Goal: Task Accomplishment & Management: Complete application form

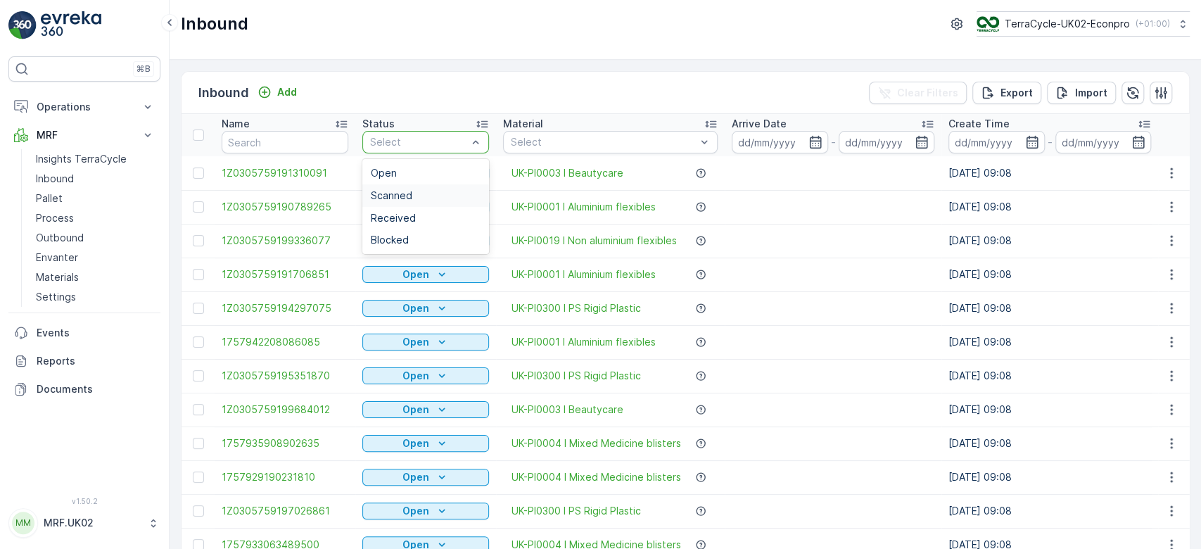
click at [396, 196] on span "Scanned" at bounding box center [392, 195] width 42 height 11
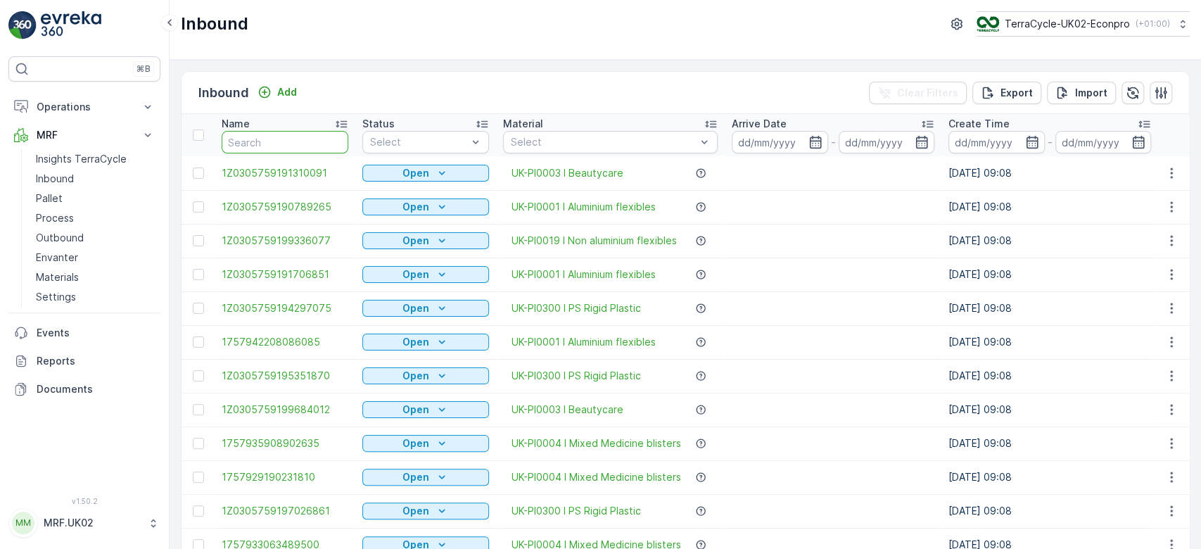
click at [281, 137] on input "text" at bounding box center [285, 142] width 127 height 23
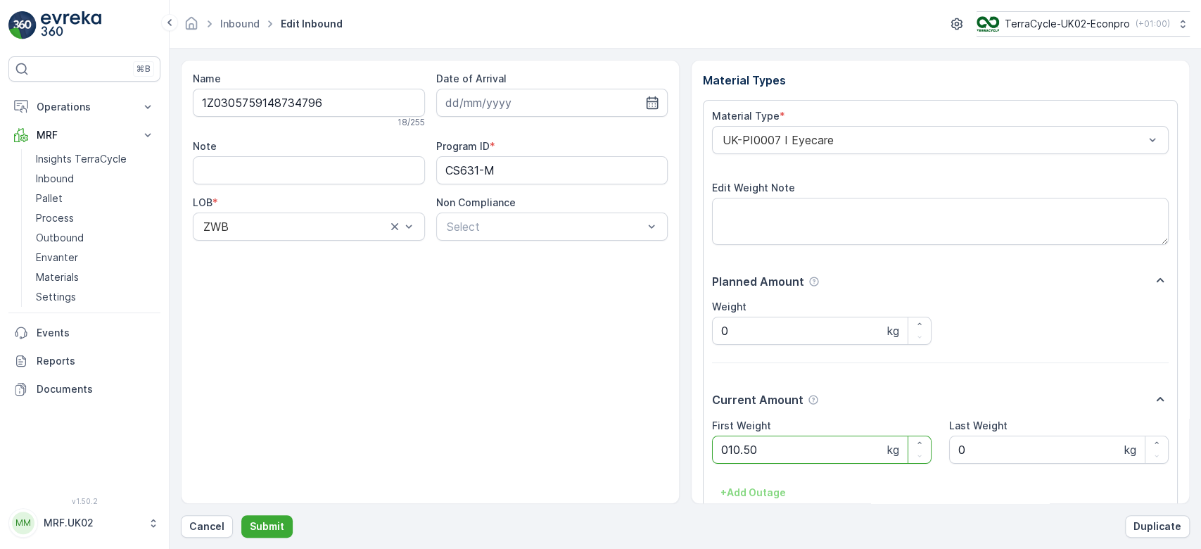
click at [241, 515] on button "Submit" at bounding box center [266, 526] width 51 height 23
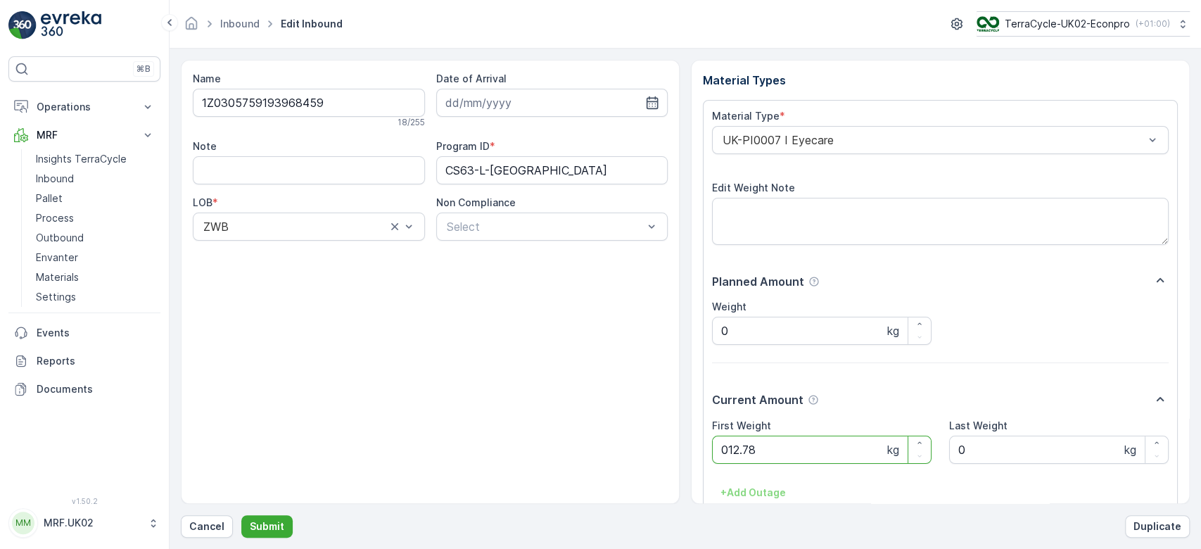
click at [241, 515] on button "Submit" at bounding box center [266, 526] width 51 height 23
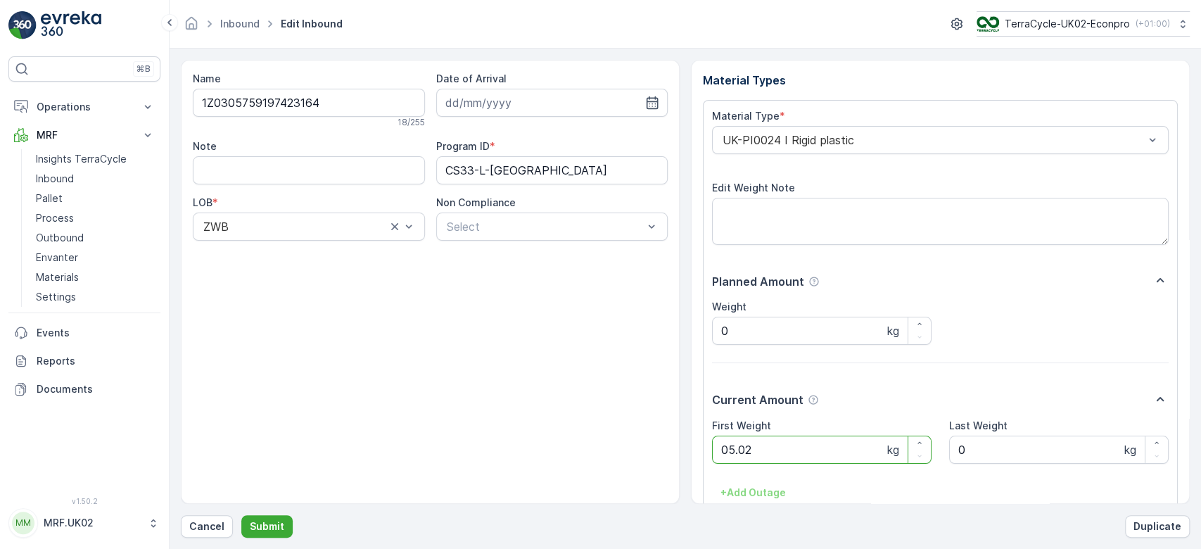
click at [241, 515] on button "Submit" at bounding box center [266, 526] width 51 height 23
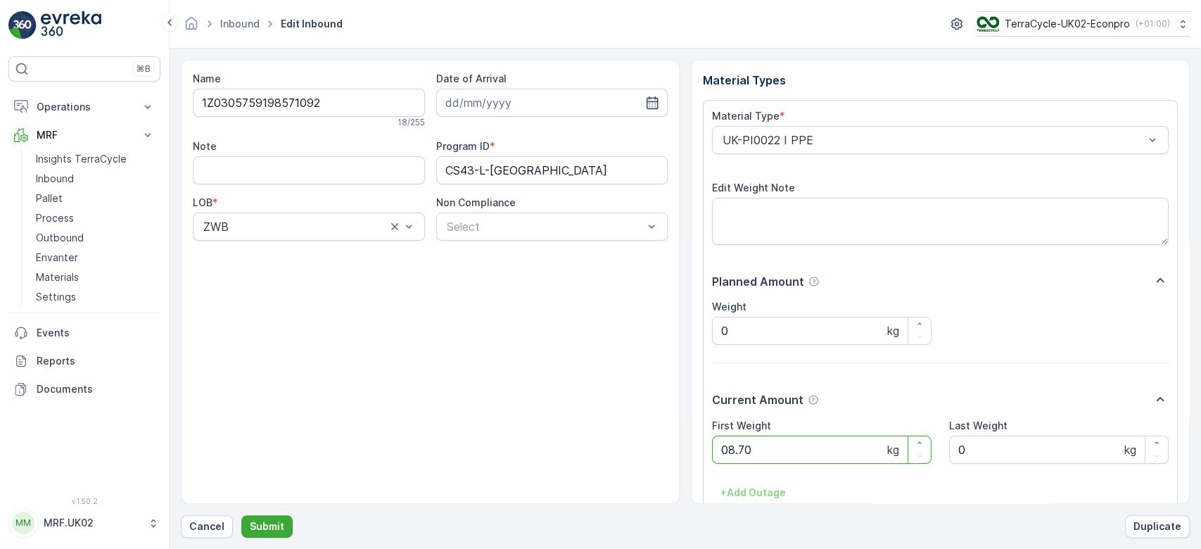
click at [241, 515] on button "Submit" at bounding box center [266, 526] width 51 height 23
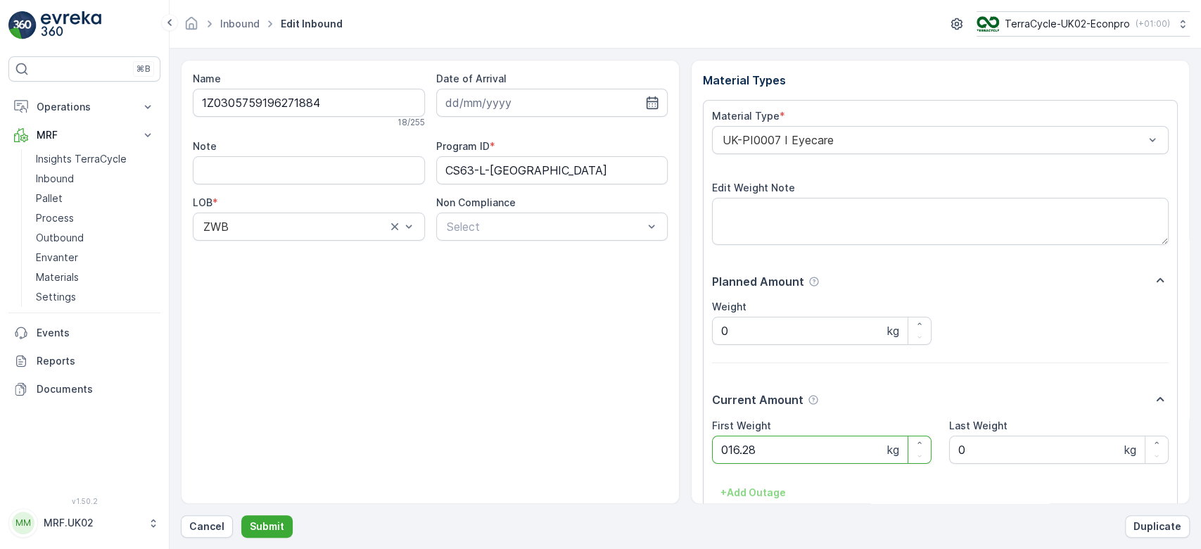
click at [241, 515] on button "Submit" at bounding box center [266, 526] width 51 height 23
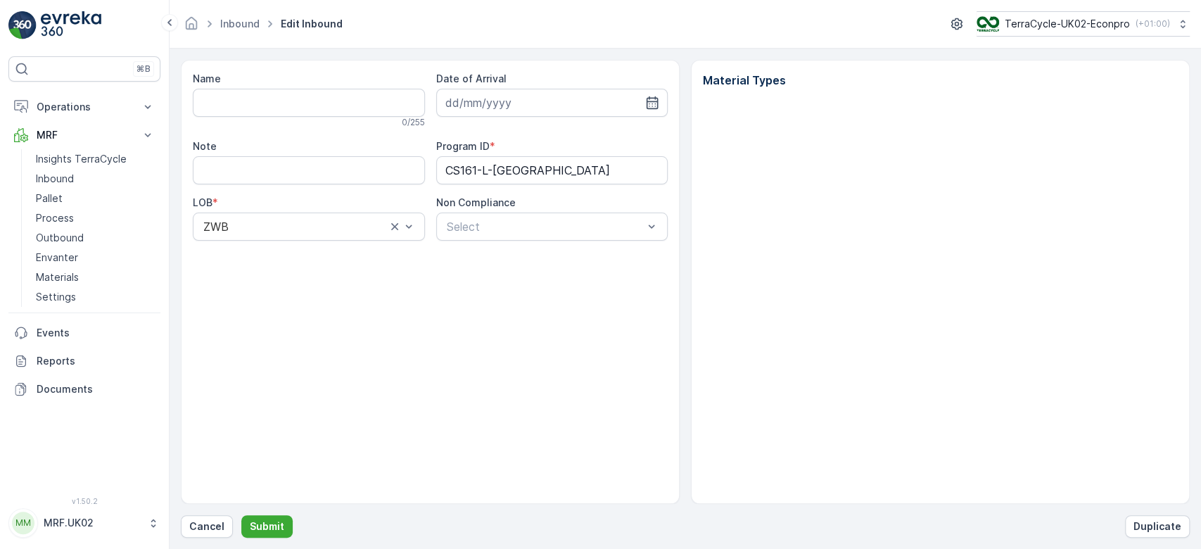
type input "1Z0305759190532415"
type input "[DATE]"
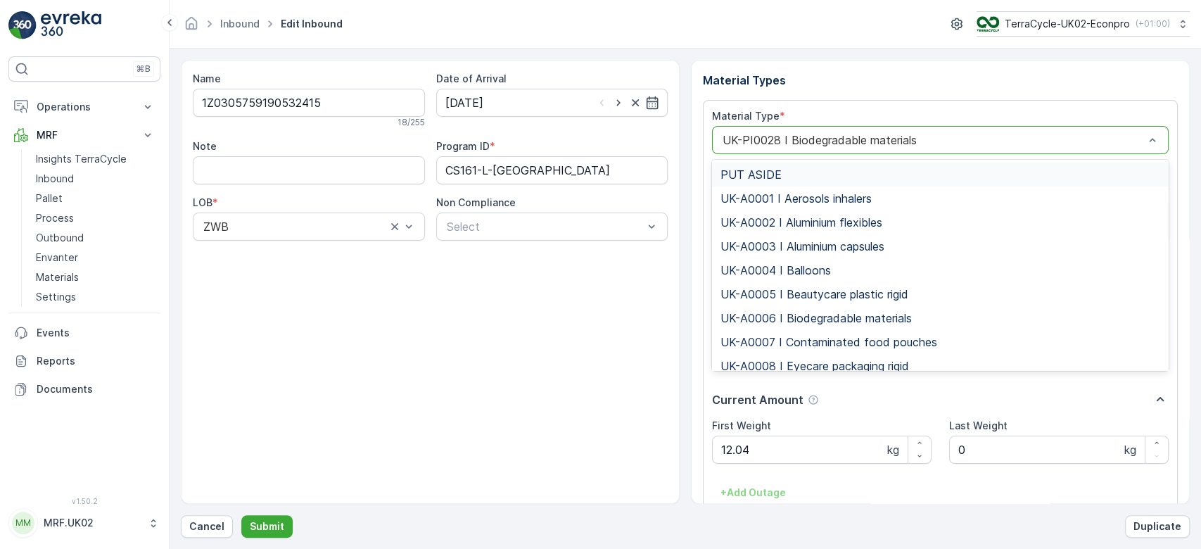
click at [1003, 127] on div "UK-PI0028 I Biodegradable materials" at bounding box center [940, 140] width 457 height 28
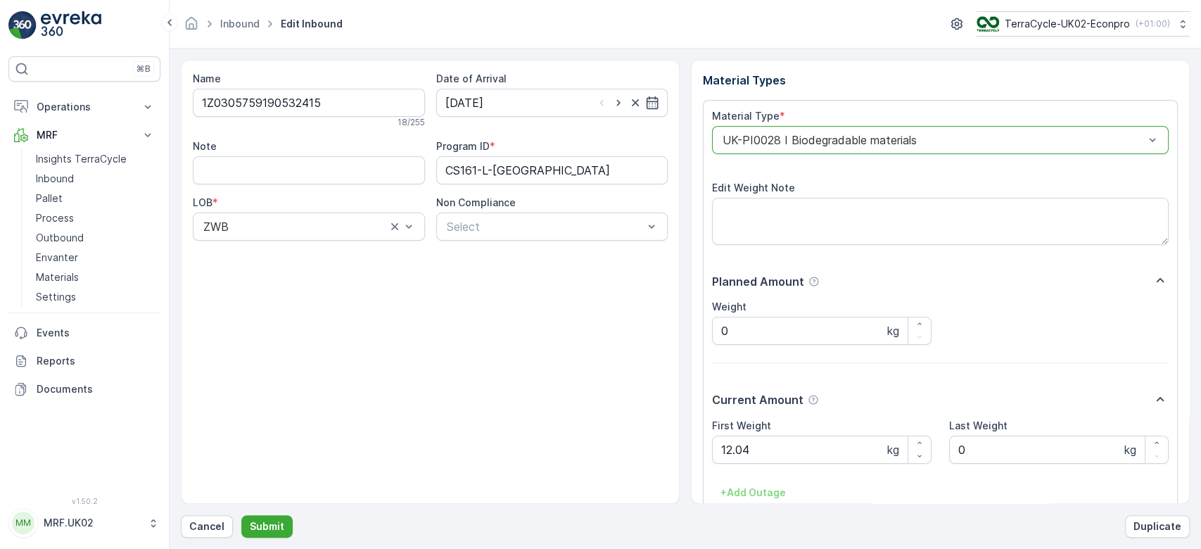
click at [1042, 134] on div at bounding box center [933, 140] width 424 height 13
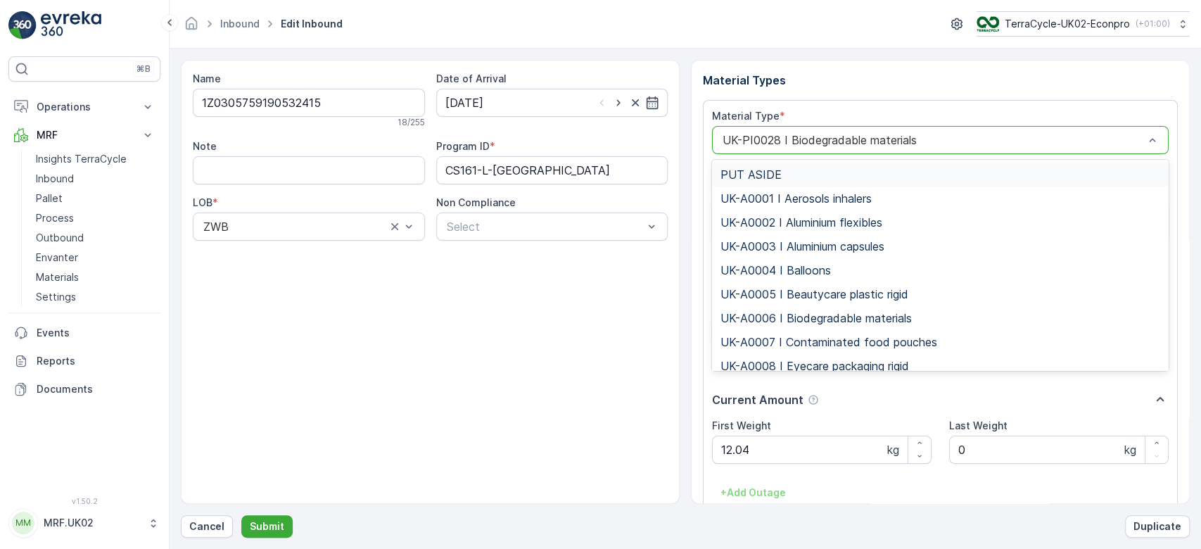
click at [1042, 134] on div at bounding box center [933, 140] width 424 height 13
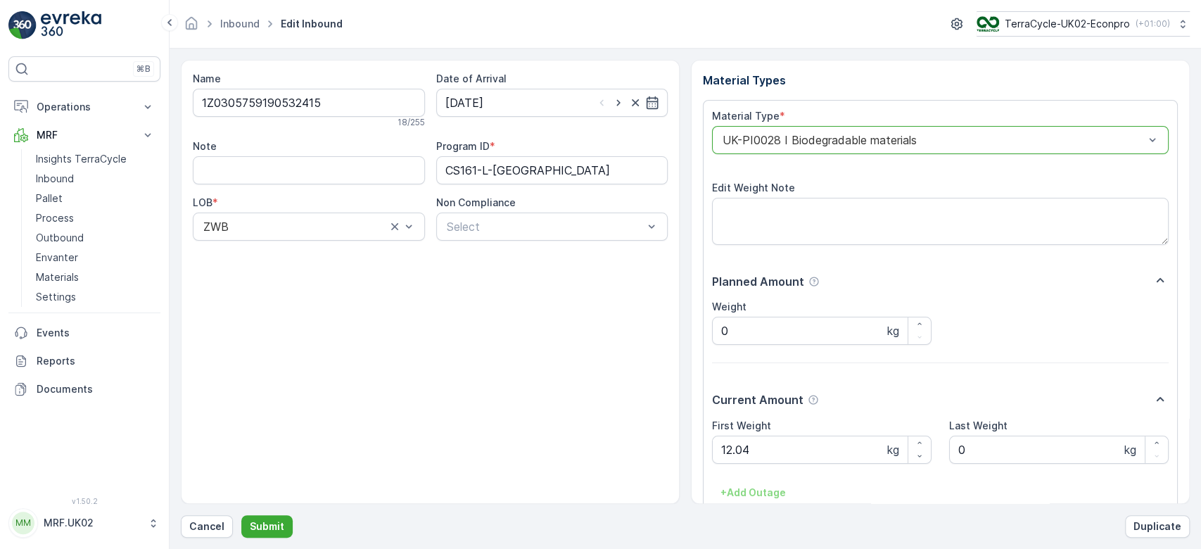
click at [1041, 135] on div at bounding box center [933, 140] width 424 height 13
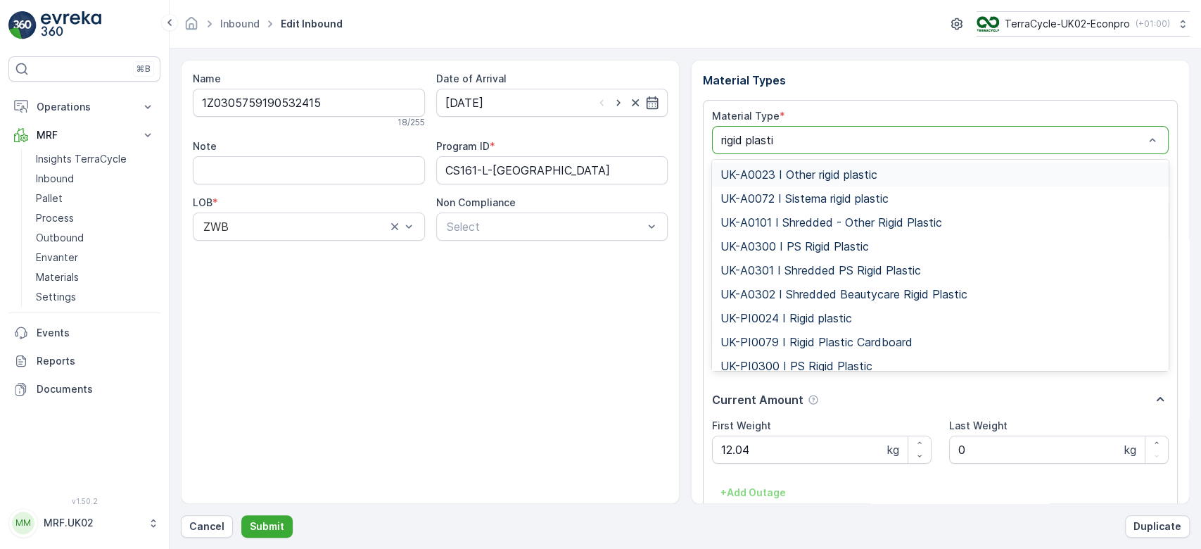
type input "rigid plastic"
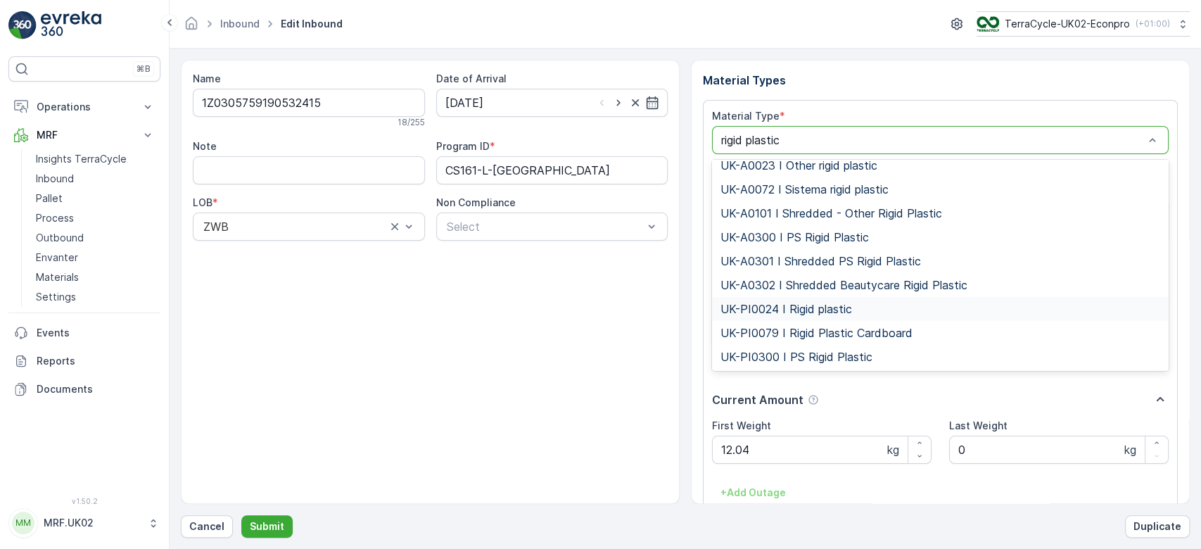
click at [828, 307] on span "UK-PI0024 I Rigid plastic" at bounding box center [787, 309] width 132 height 13
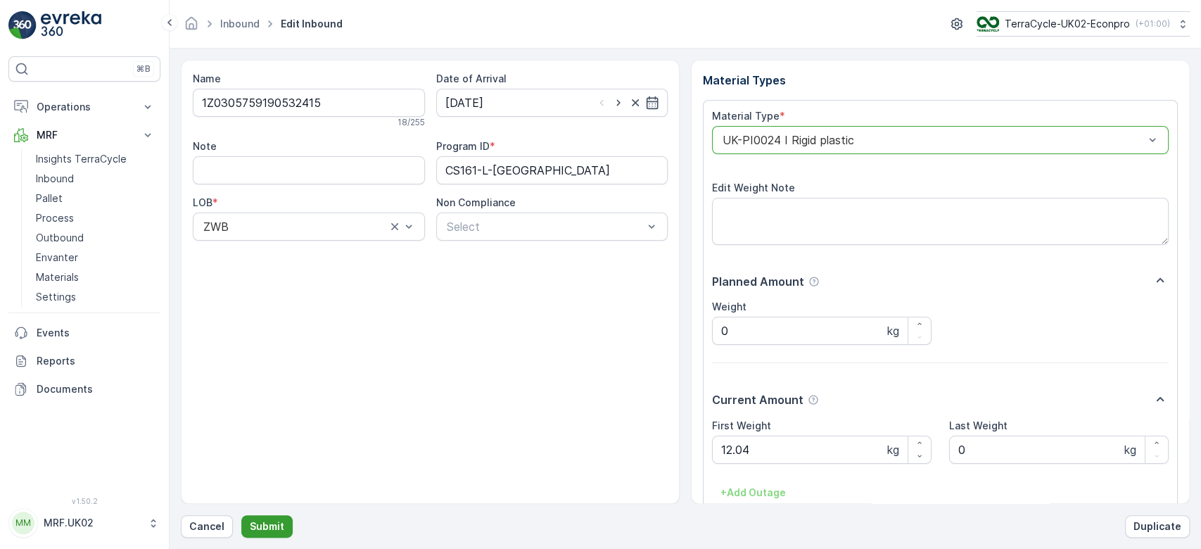
click at [276, 526] on p "Submit" at bounding box center [267, 526] width 34 height 14
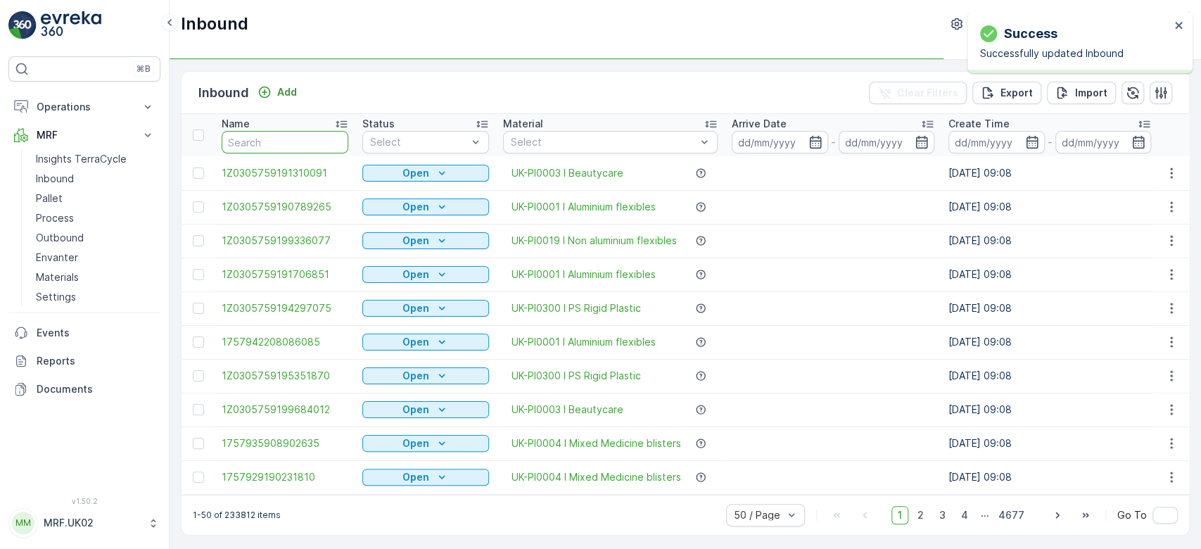
click at [304, 140] on input "text" at bounding box center [285, 142] width 127 height 23
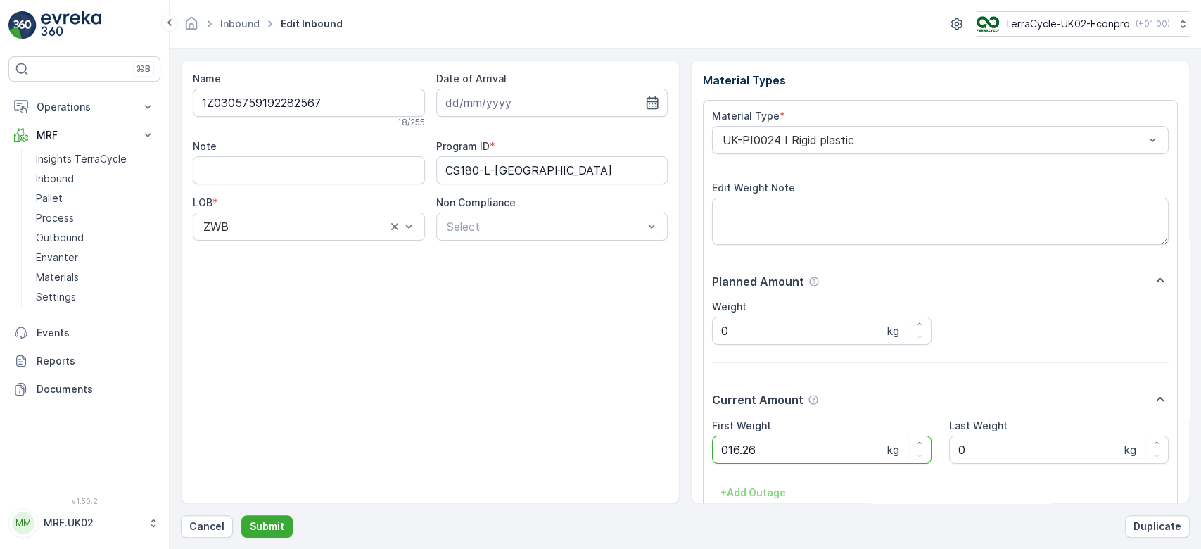
click at [241, 515] on button "Submit" at bounding box center [266, 526] width 51 height 23
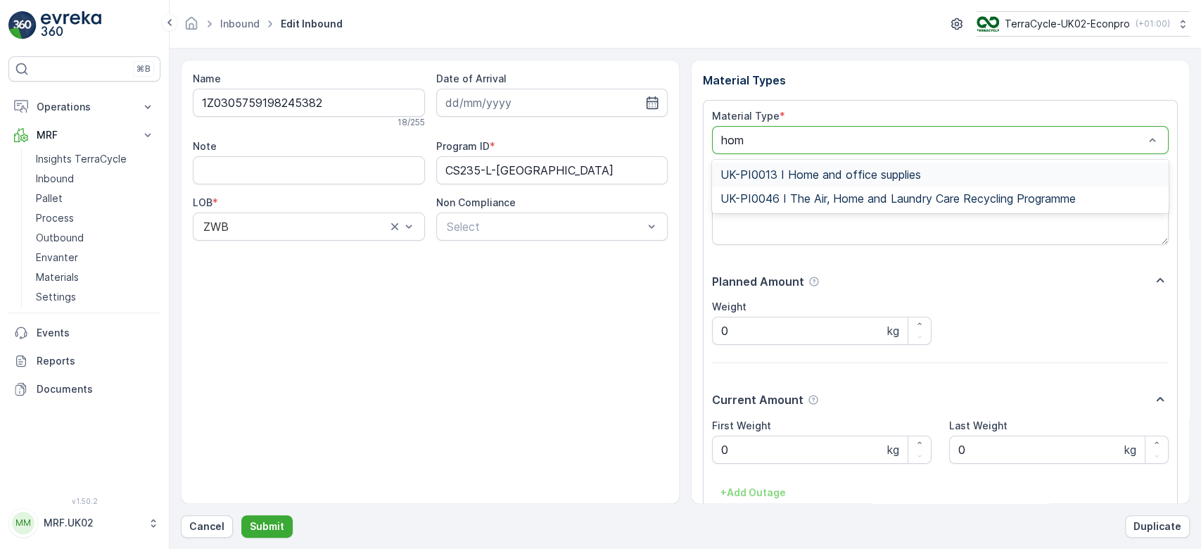
type input "home"
click at [915, 177] on span "UK-PI0013 I Home and office supplies" at bounding box center [821, 174] width 201 height 13
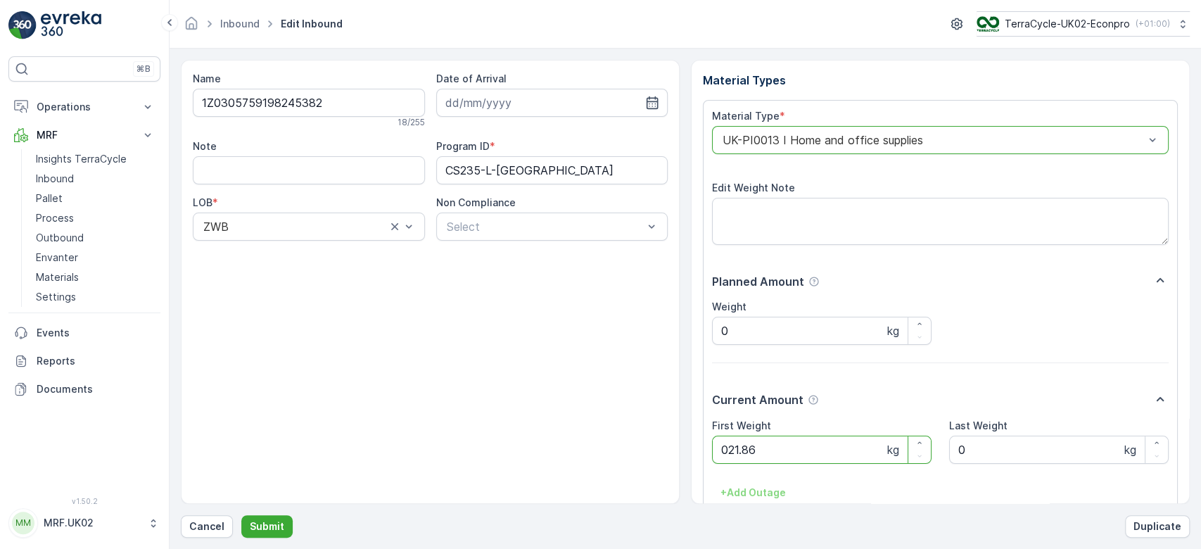
click at [241, 515] on button "Submit" at bounding box center [266, 526] width 51 height 23
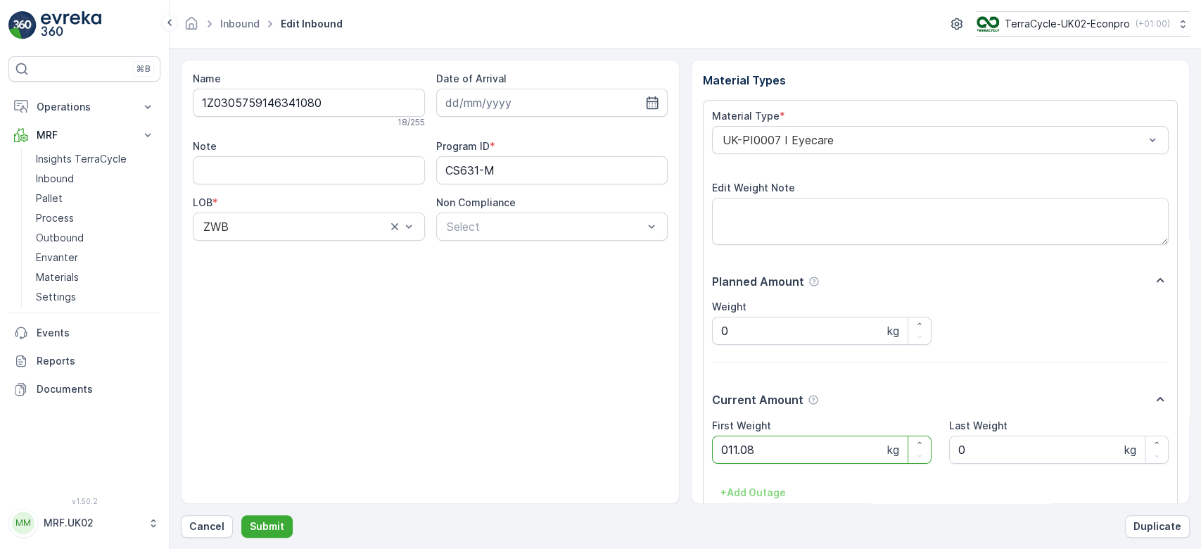
click at [241, 515] on button "Submit" at bounding box center [266, 526] width 51 height 23
click at [1042, 127] on div "UK-PI0028 I Biodegradable materials" at bounding box center [940, 140] width 457 height 28
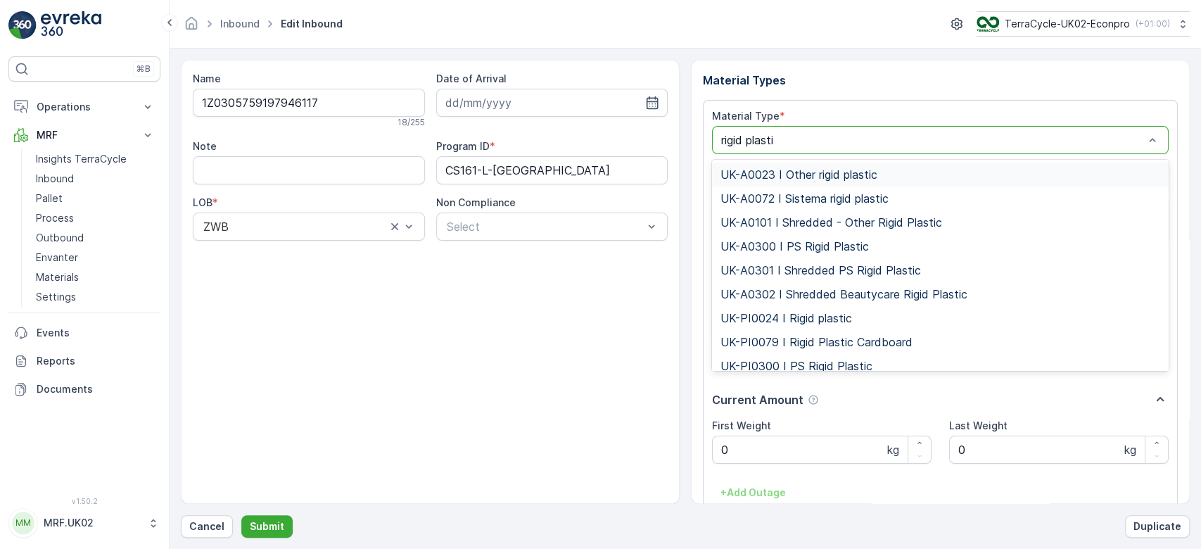
type input "rigid plastic"
click at [838, 316] on span "UK-PI0024 I Rigid plastic" at bounding box center [787, 318] width 132 height 13
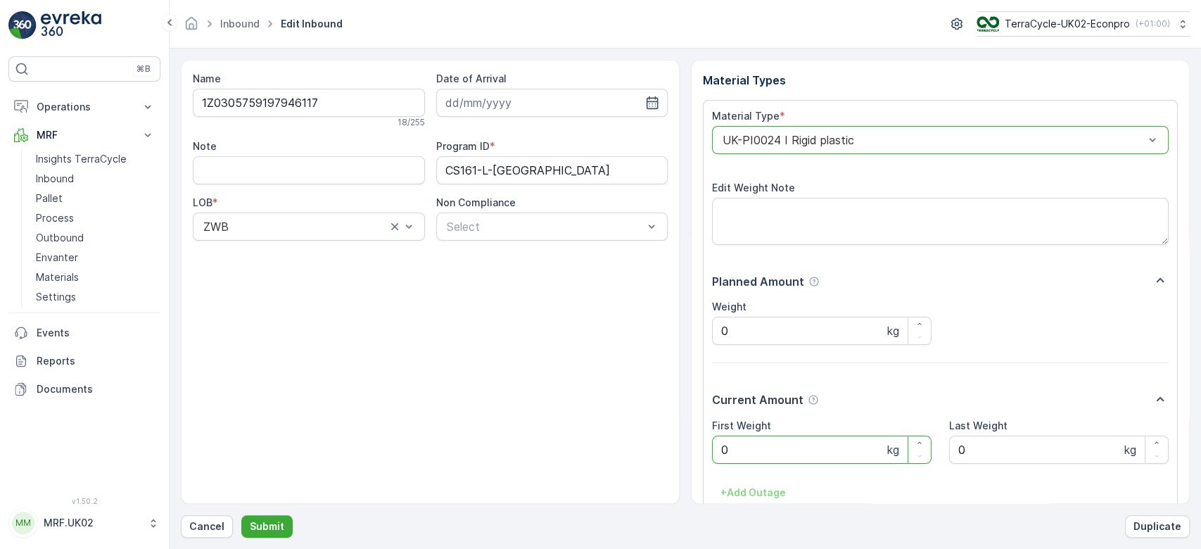
click at [761, 457] on Weight "0" at bounding box center [822, 450] width 220 height 28
click at [241, 515] on button "Submit" at bounding box center [266, 526] width 51 height 23
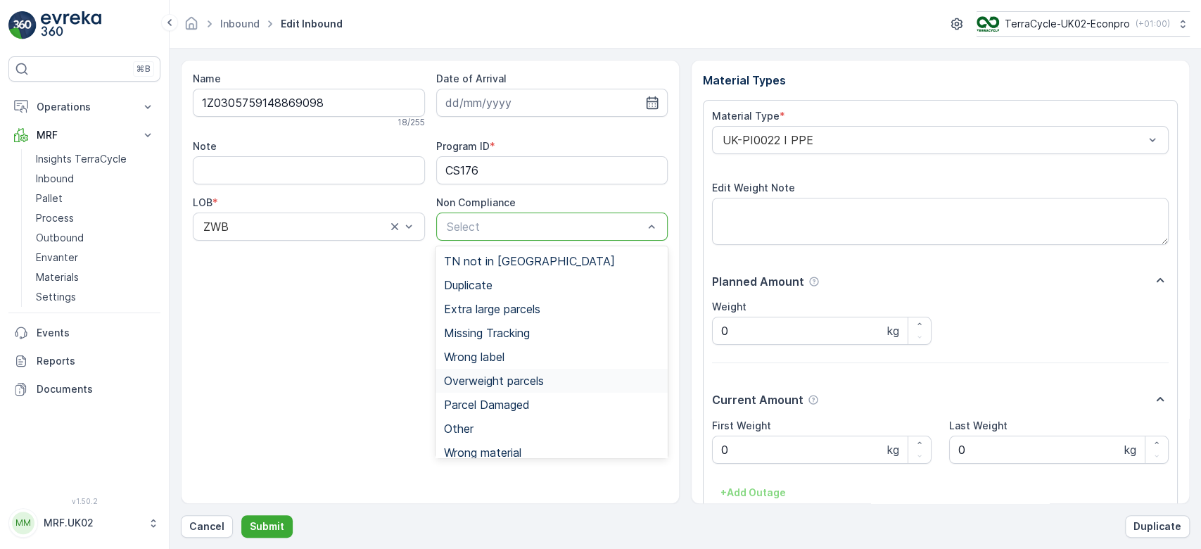
click at [520, 377] on span "Overweight parcels" at bounding box center [494, 380] width 100 height 13
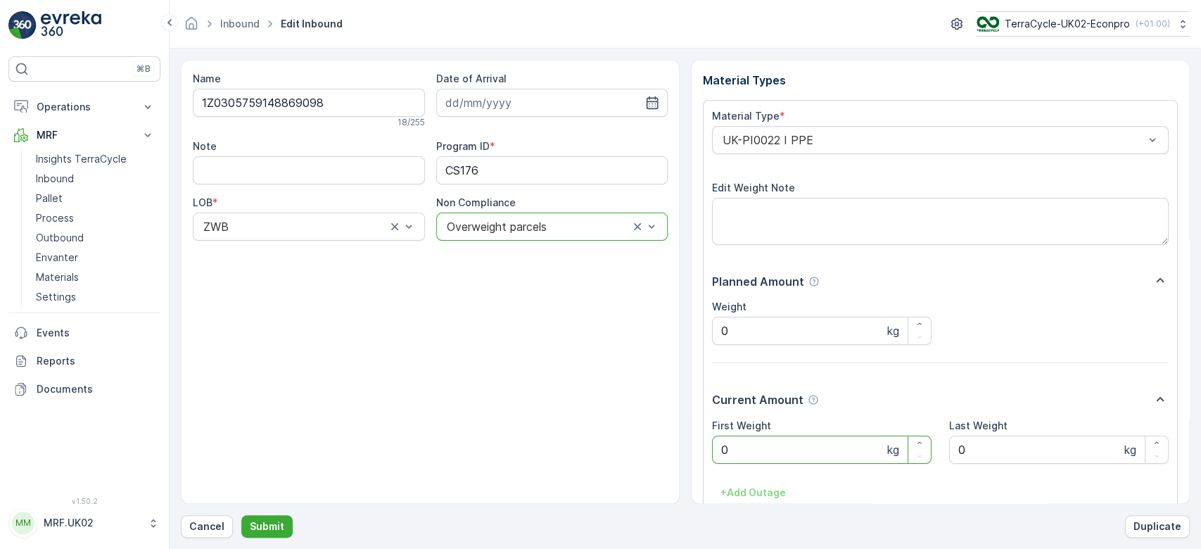
click at [790, 454] on Weight "0" at bounding box center [822, 450] width 220 height 28
click at [241, 515] on button "Submit" at bounding box center [266, 526] width 51 height 23
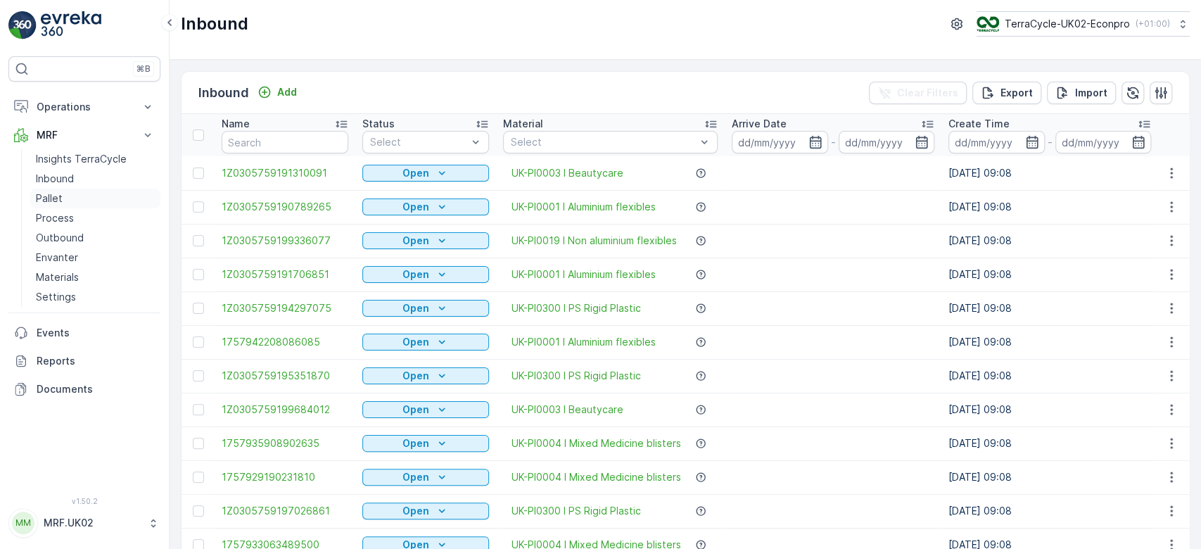
click at [60, 206] on link "Pallet" at bounding box center [95, 199] width 130 height 20
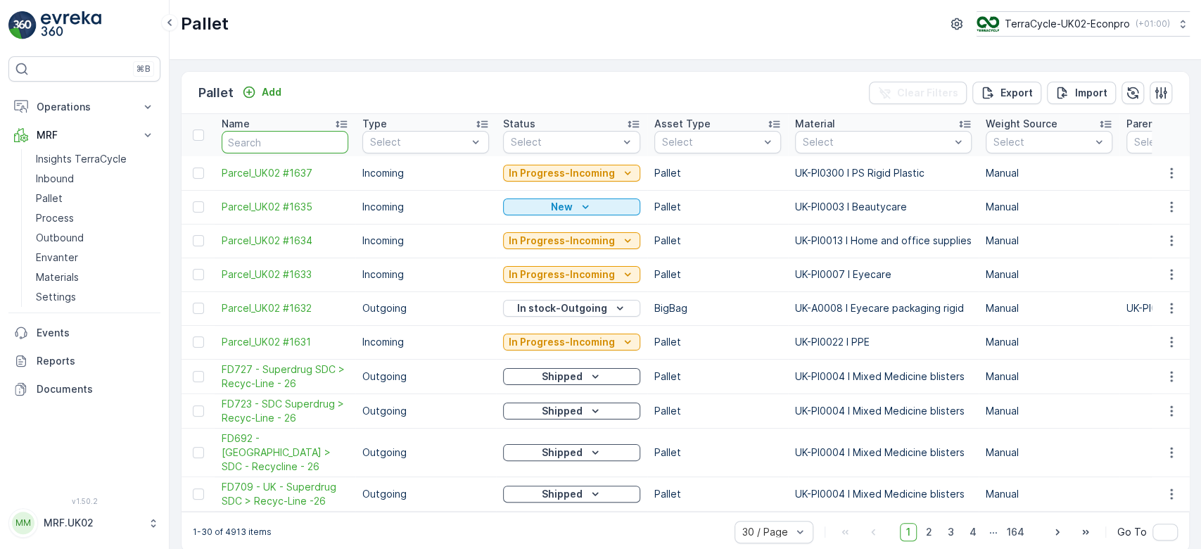
click at [248, 140] on input "text" at bounding box center [285, 142] width 127 height 23
type input "16"
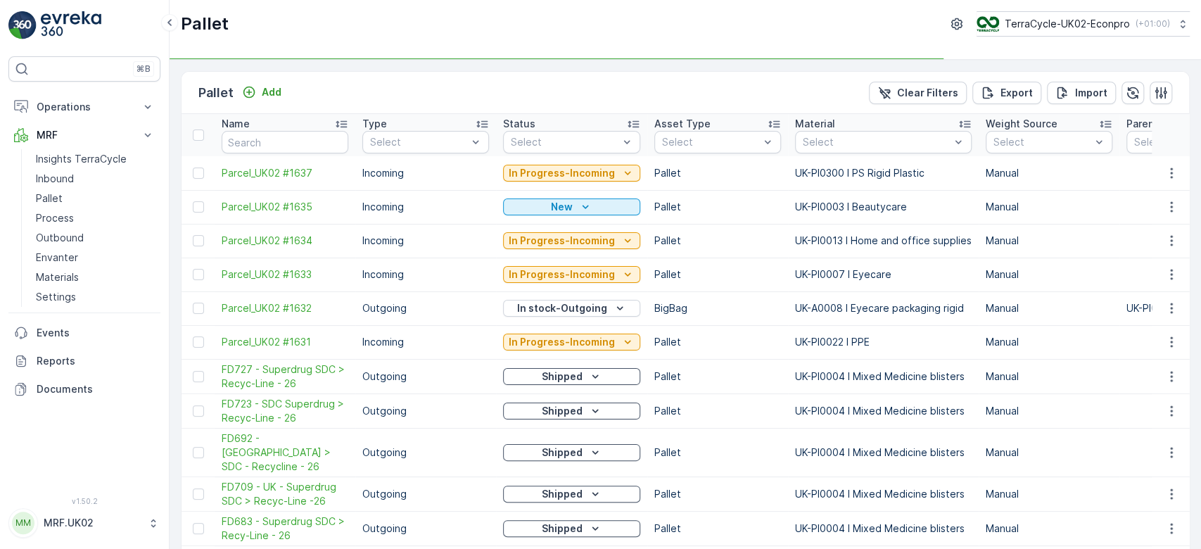
type input "16"
click at [248, 140] on input "16" at bounding box center [285, 142] width 127 height 23
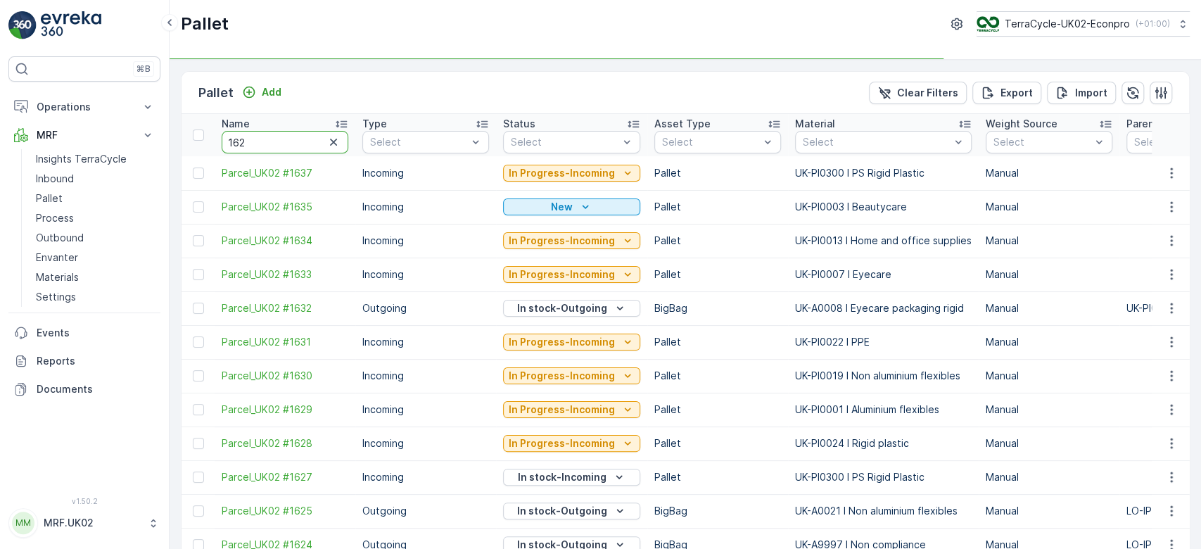
click at [248, 140] on input "162" at bounding box center [285, 142] width 127 height 23
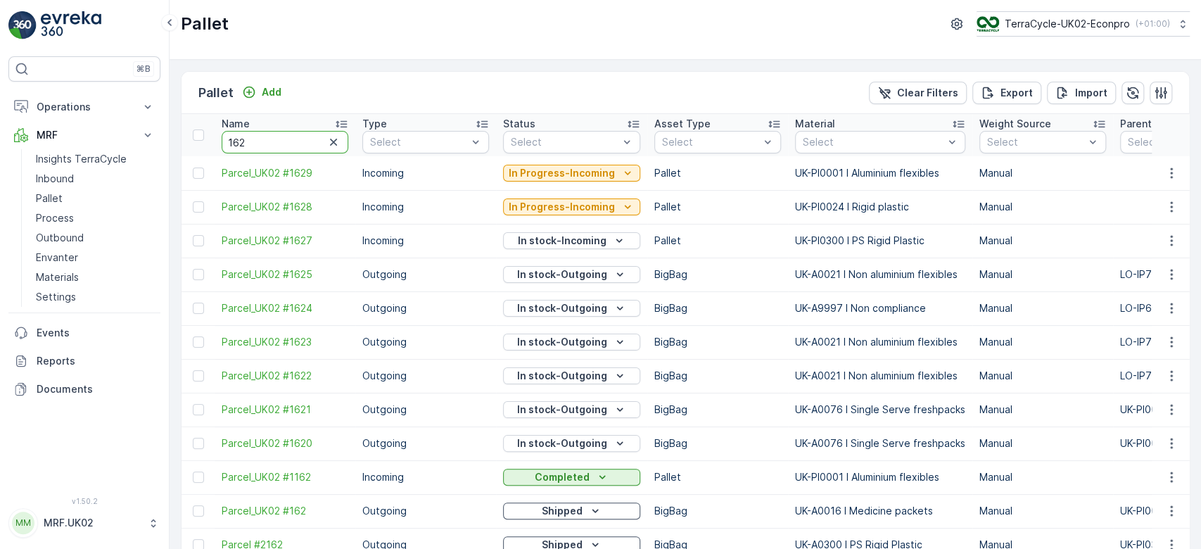
click at [248, 140] on input "162" at bounding box center [285, 142] width 127 height 23
type input "1628"
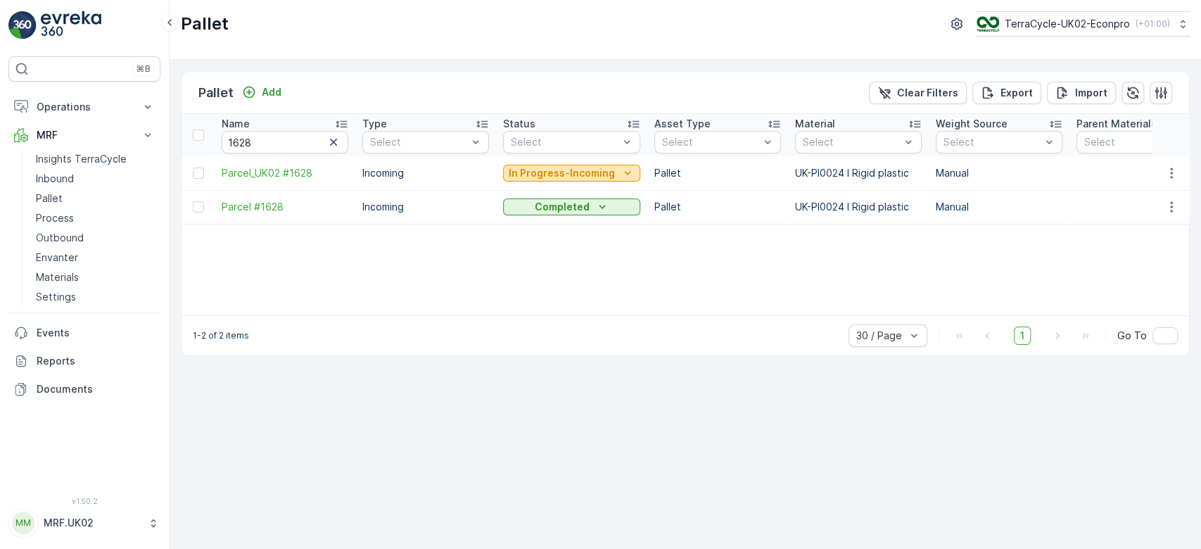
click at [593, 172] on p "In Progress-Incoming" at bounding box center [562, 173] width 106 height 14
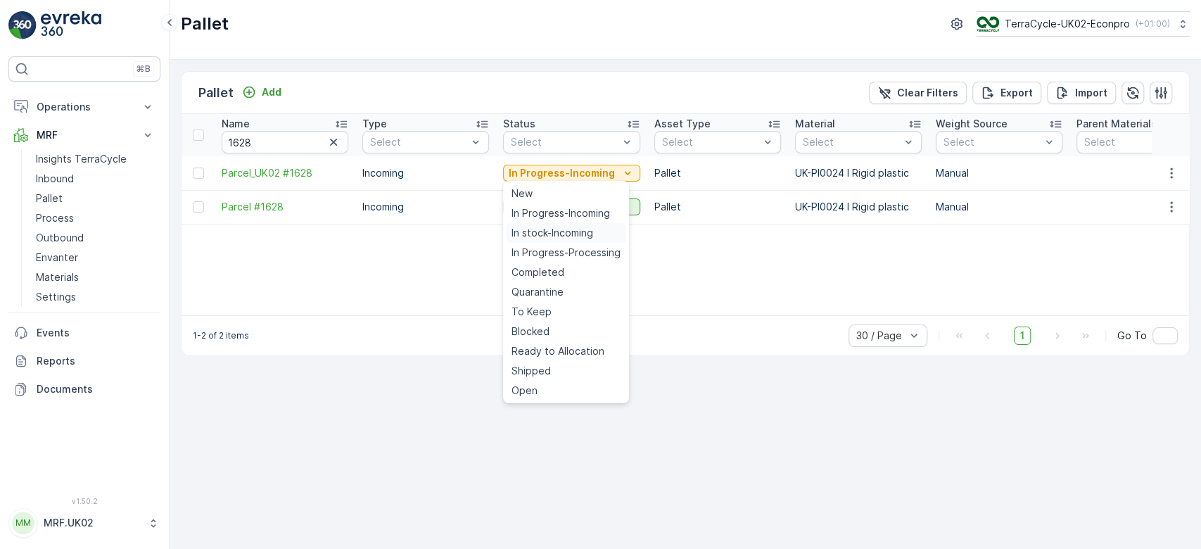
click at [564, 234] on span "In stock-Incoming" at bounding box center [553, 233] width 82 height 14
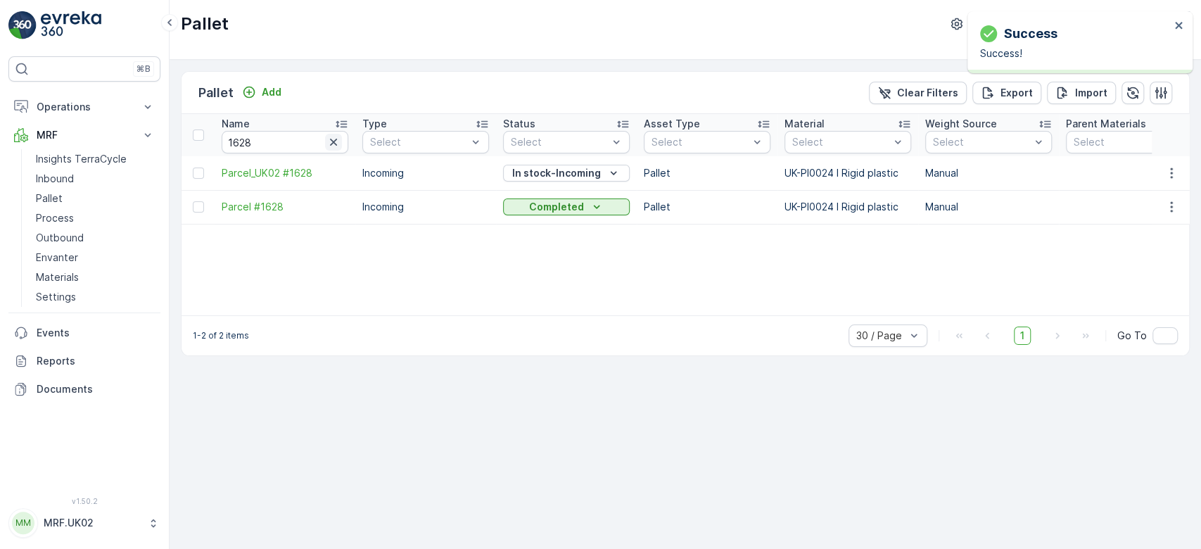
click at [336, 146] on icon "button" at bounding box center [334, 142] width 14 height 14
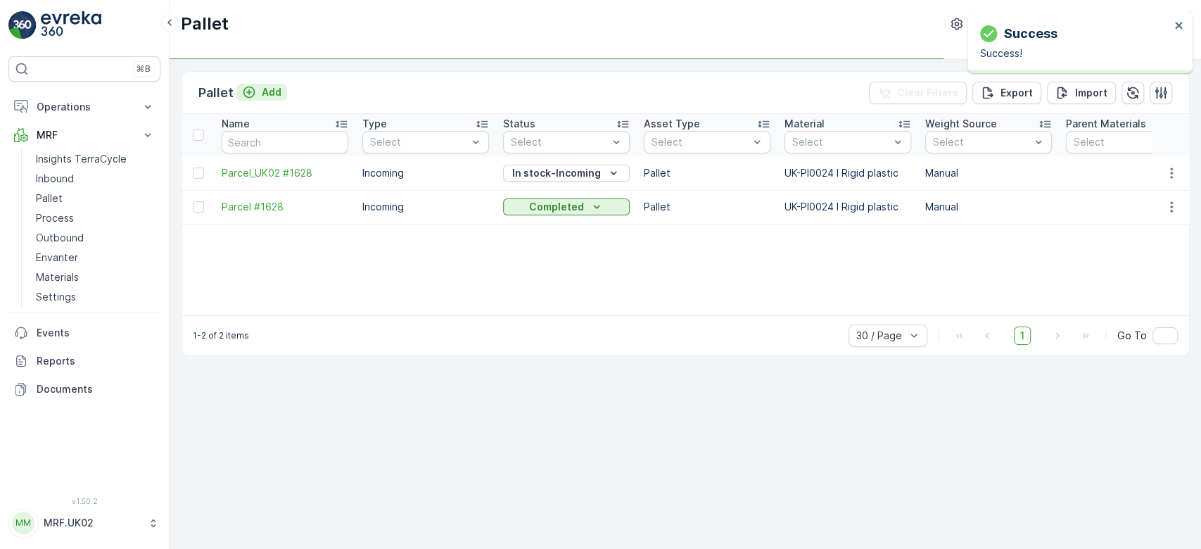
click at [269, 89] on p "Add" at bounding box center [272, 92] width 20 height 14
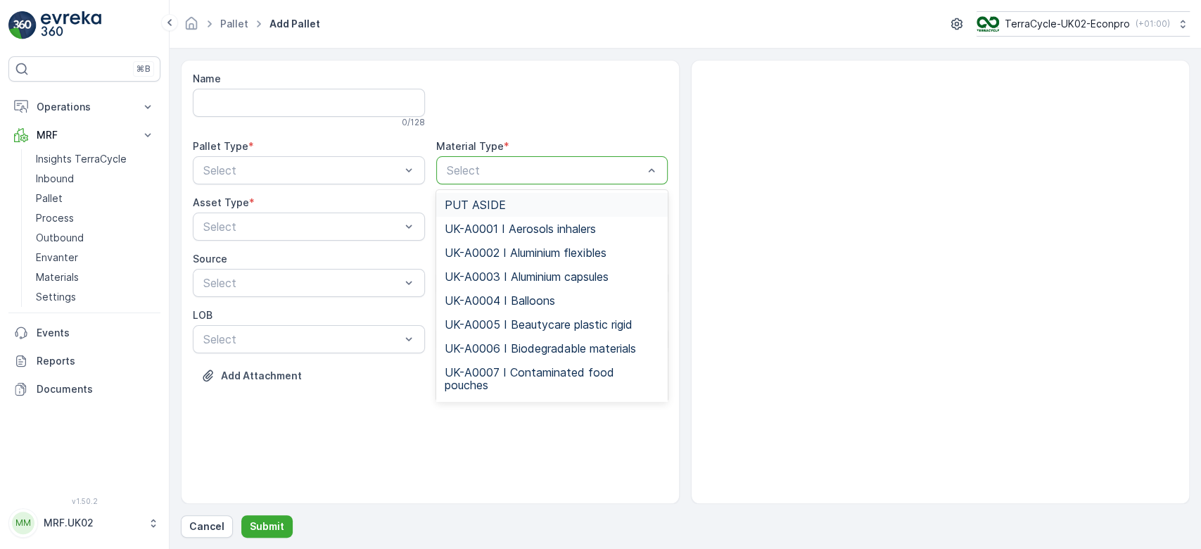
click at [619, 169] on div at bounding box center [545, 170] width 200 height 13
type input "o"
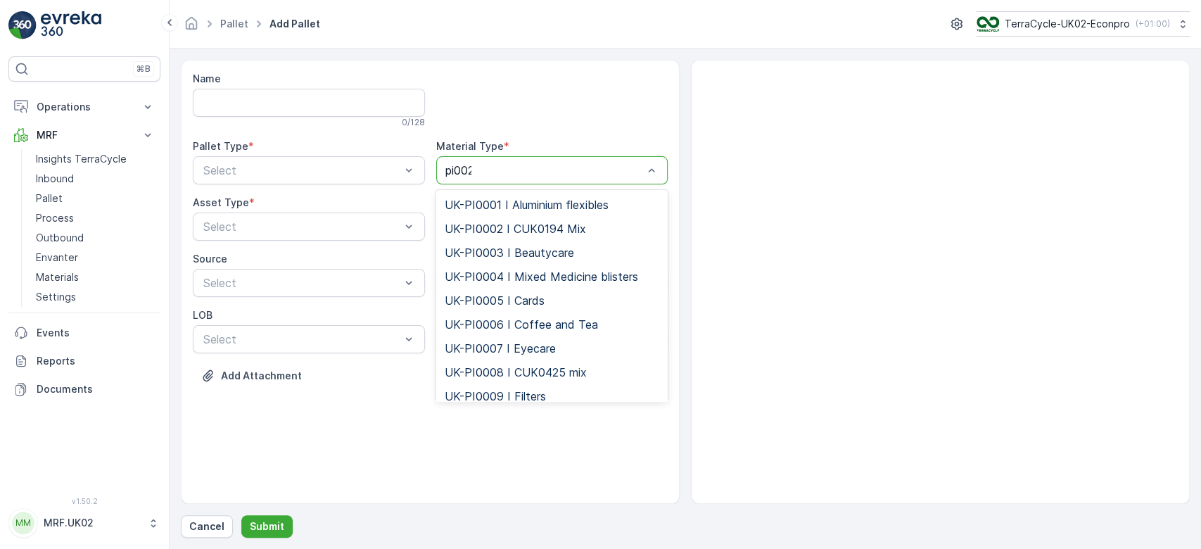
type input "pi0024"
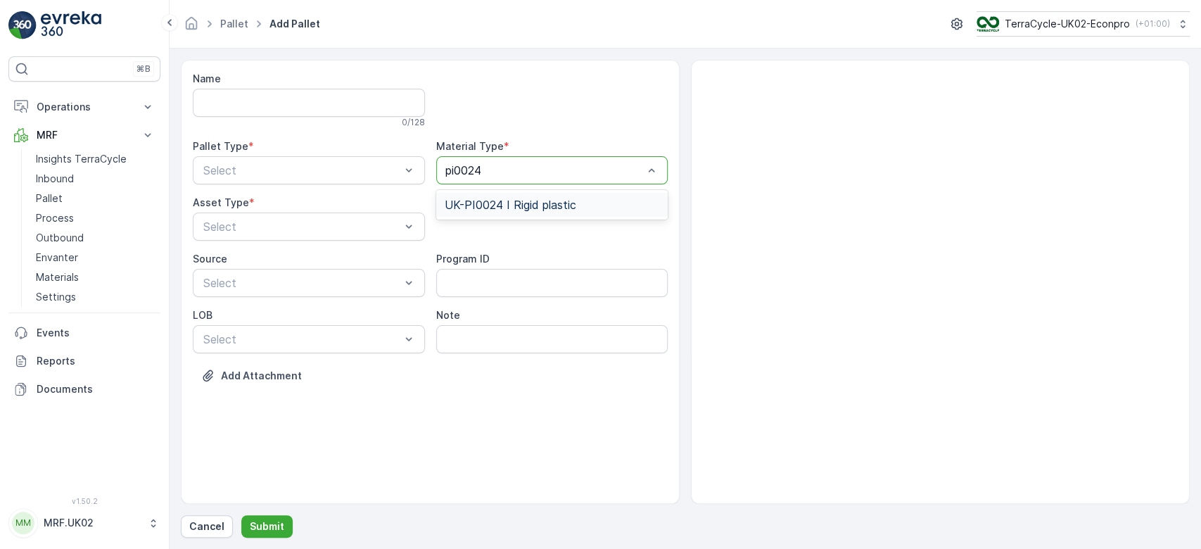
click at [609, 211] on div "UK-PI0024 I Rigid plastic" at bounding box center [552, 205] width 232 height 24
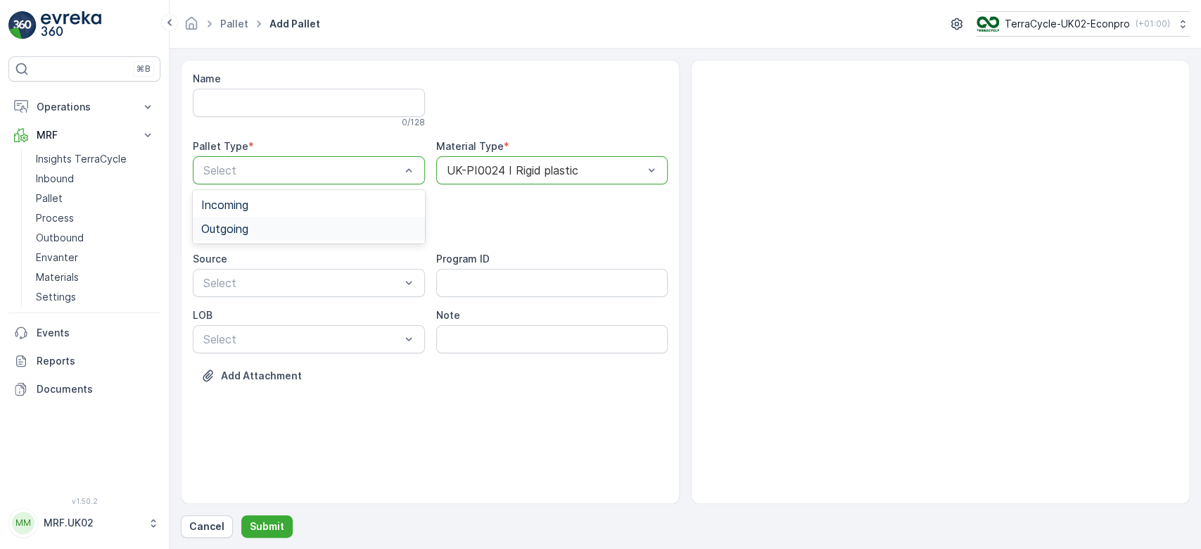
click at [305, 217] on div "Outgoing" at bounding box center [309, 229] width 232 height 24
click at [299, 172] on div at bounding box center [302, 170] width 200 height 13
click at [298, 196] on div "Incoming" at bounding box center [309, 205] width 232 height 24
click at [322, 248] on div "Name 0 / 128 Pallet Type * option Incoming, selected. Incoming Material Type * …" at bounding box center [430, 238] width 475 height 332
click at [290, 279] on div "Pallet" at bounding box center [308, 285] width 215 height 13
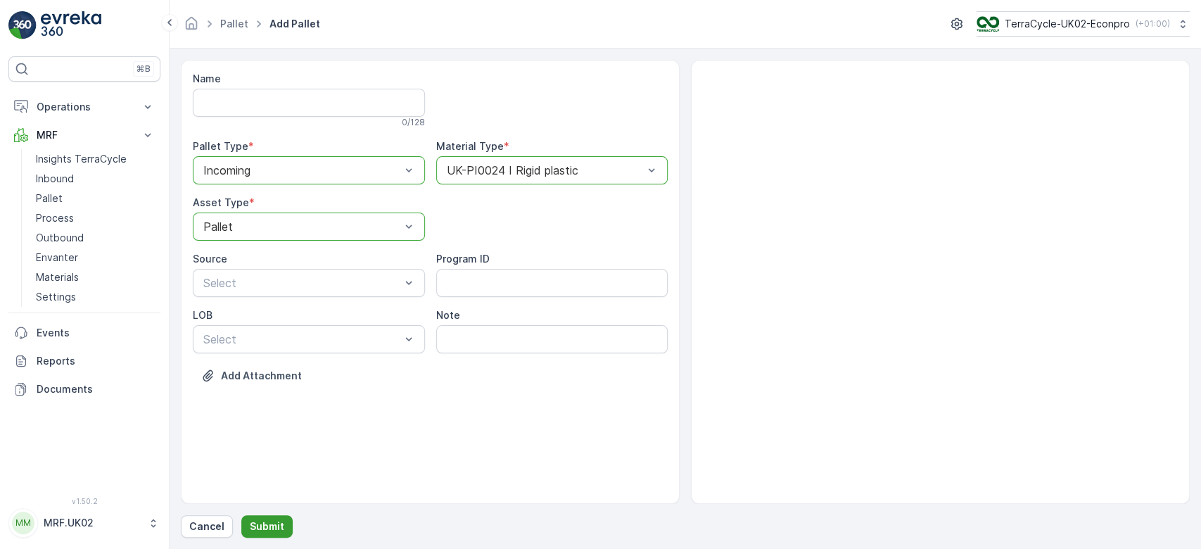
click at [263, 526] on p "Submit" at bounding box center [267, 526] width 34 height 14
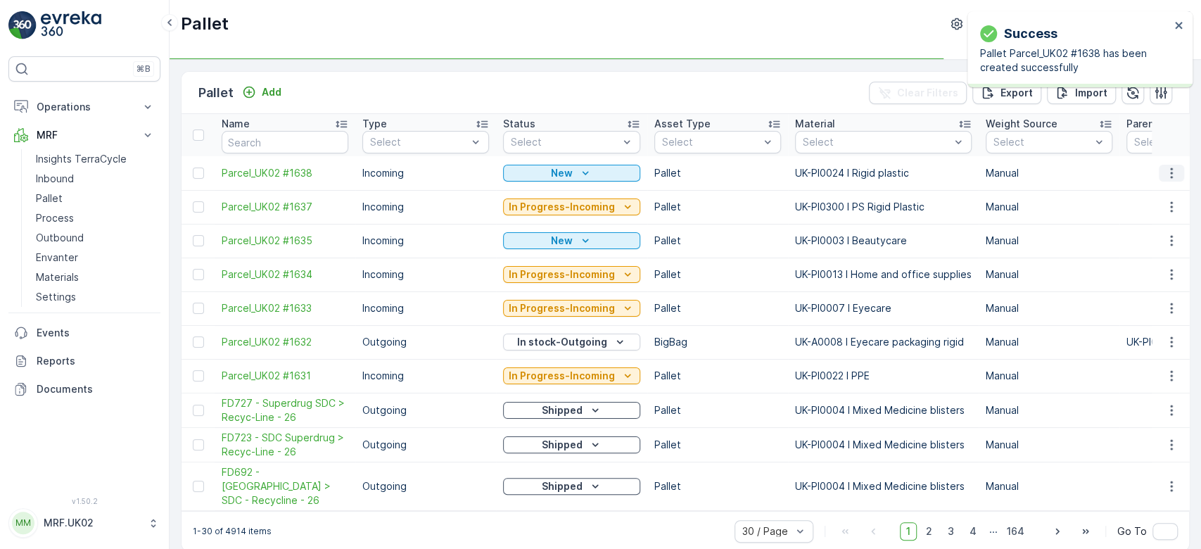
click at [1170, 172] on icon "button" at bounding box center [1171, 172] width 2 height 11
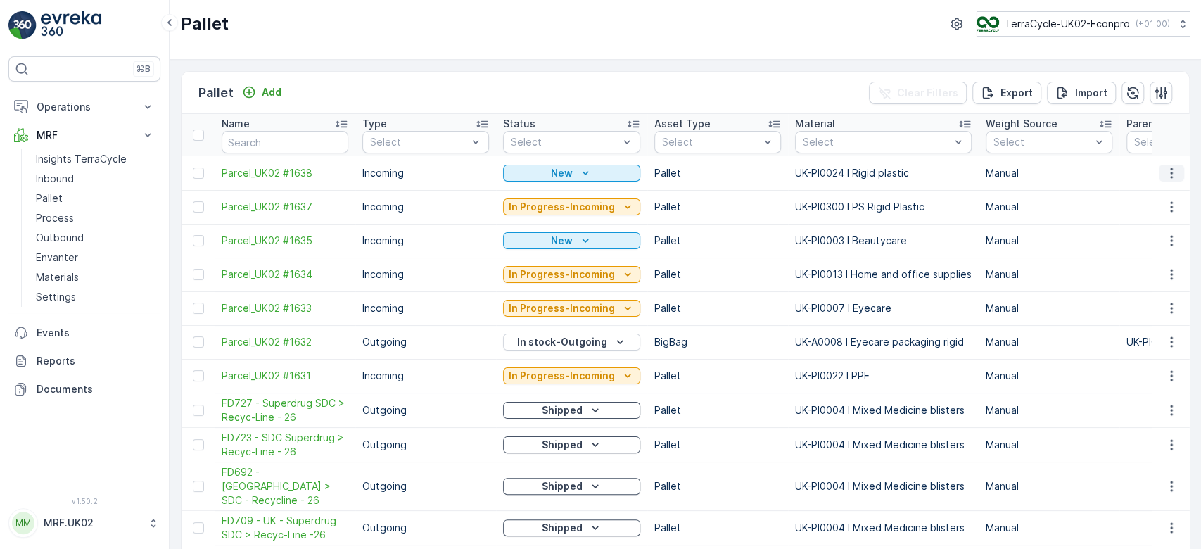
click at [1165, 172] on icon "button" at bounding box center [1172, 173] width 14 height 14
click at [1121, 276] on span "Print QR" at bounding box center [1133, 272] width 39 height 14
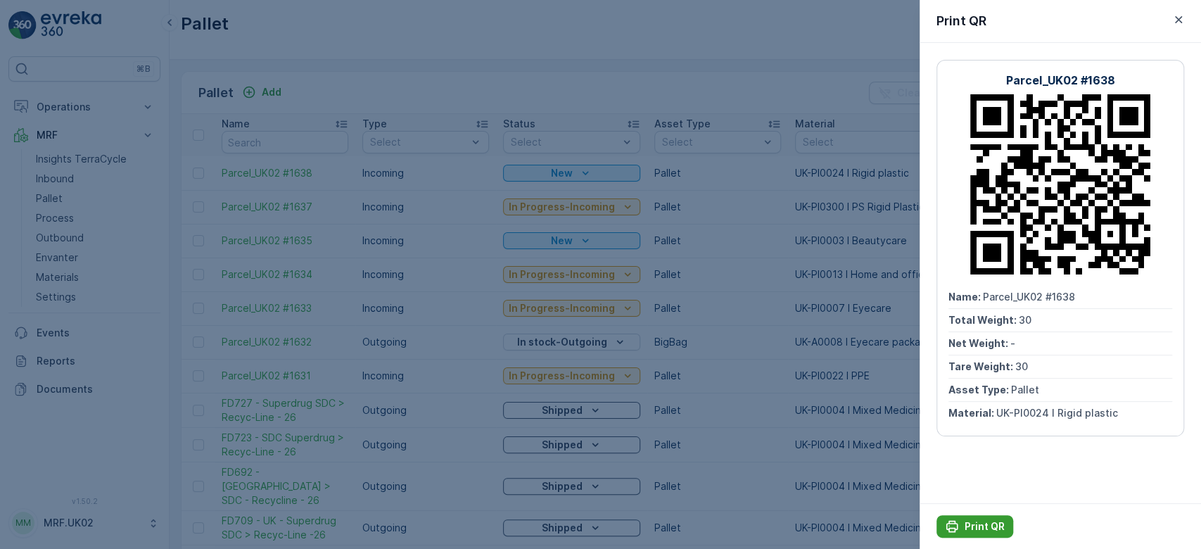
click at [970, 519] on p "Print QR" at bounding box center [985, 526] width 40 height 14
click at [90, 170] on div at bounding box center [600, 274] width 1201 height 549
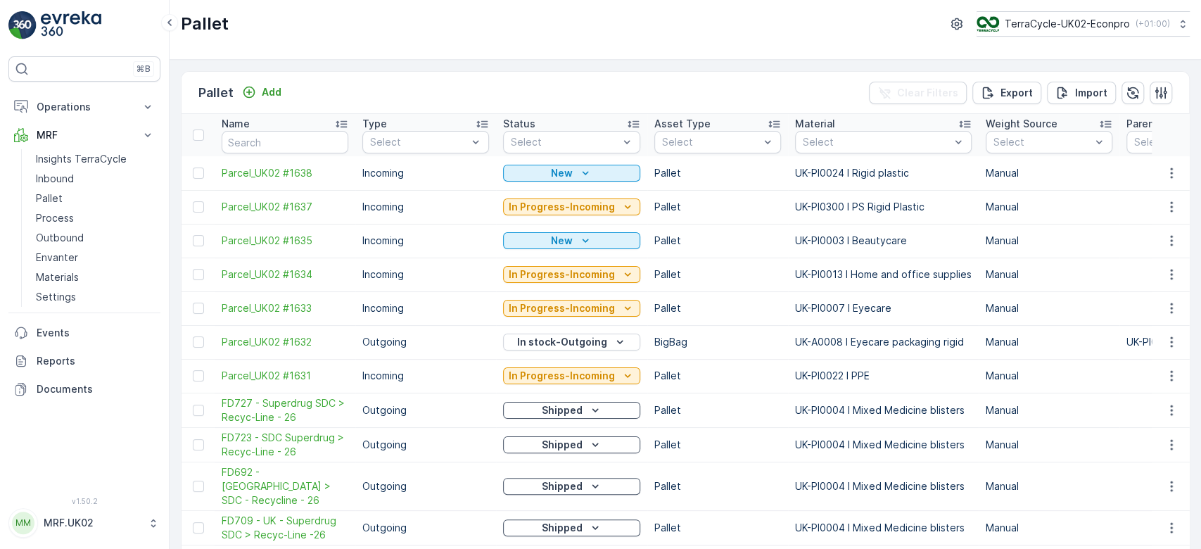
click at [90, 170] on link "Inbound" at bounding box center [95, 179] width 130 height 20
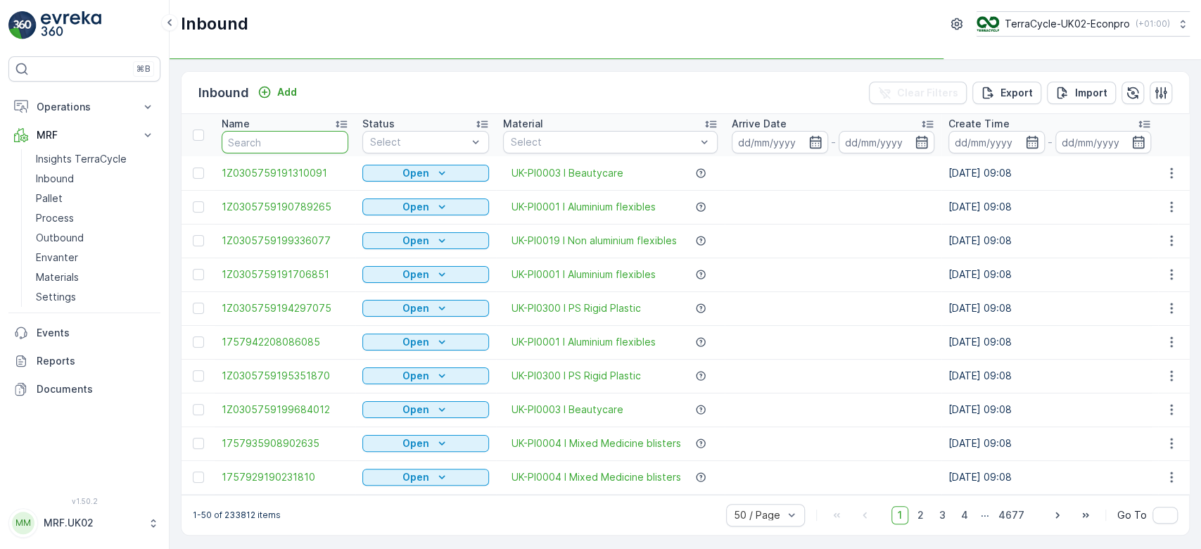
click at [268, 148] on input "text" at bounding box center [285, 142] width 127 height 23
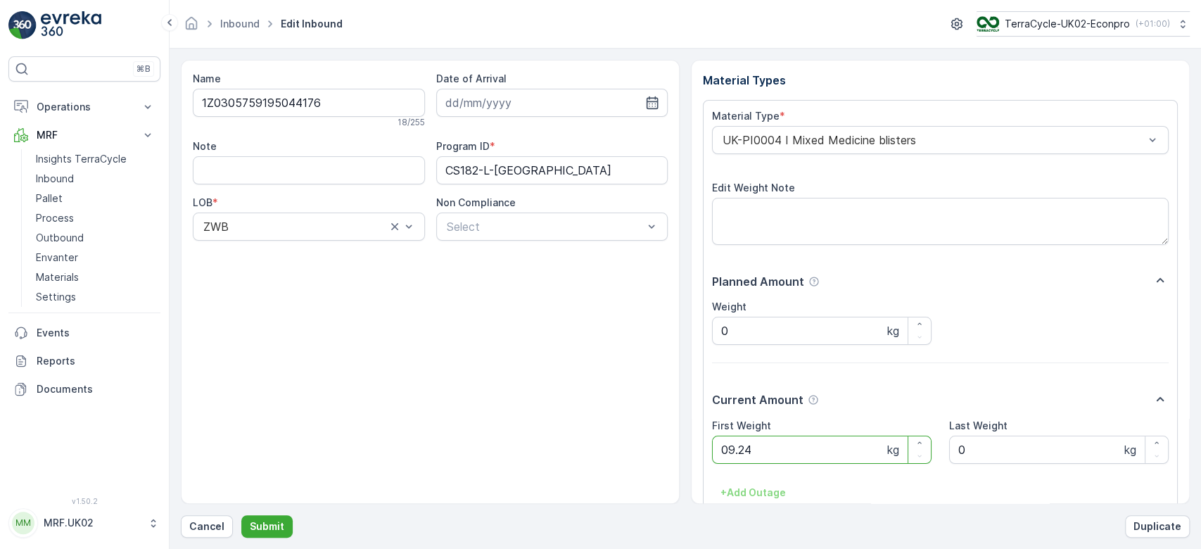
click at [241, 515] on button "Submit" at bounding box center [266, 526] width 51 height 23
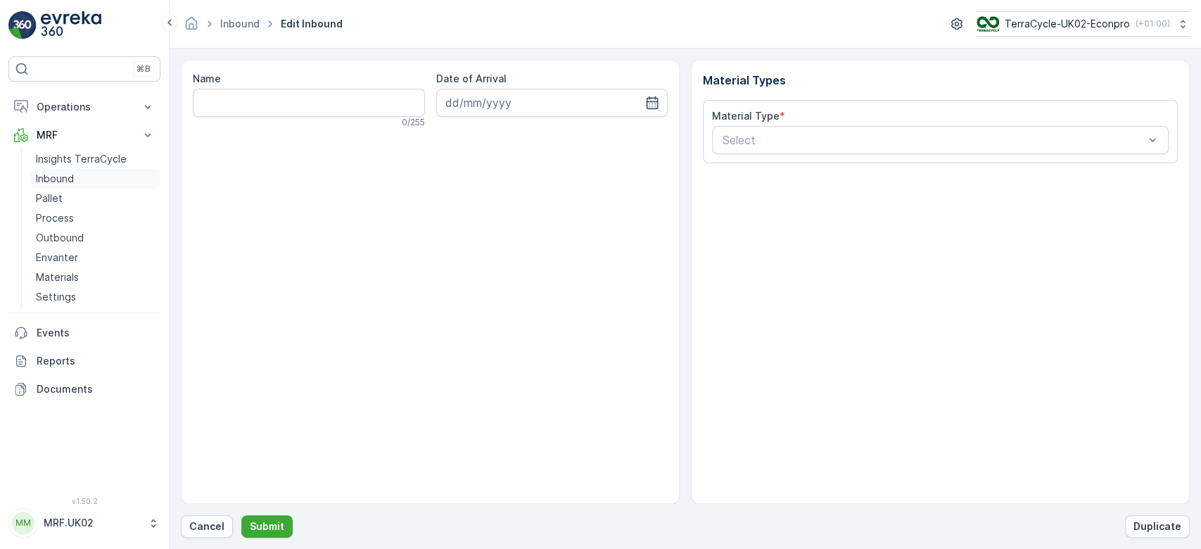
click at [49, 177] on p "Inbound" at bounding box center [55, 179] width 38 height 14
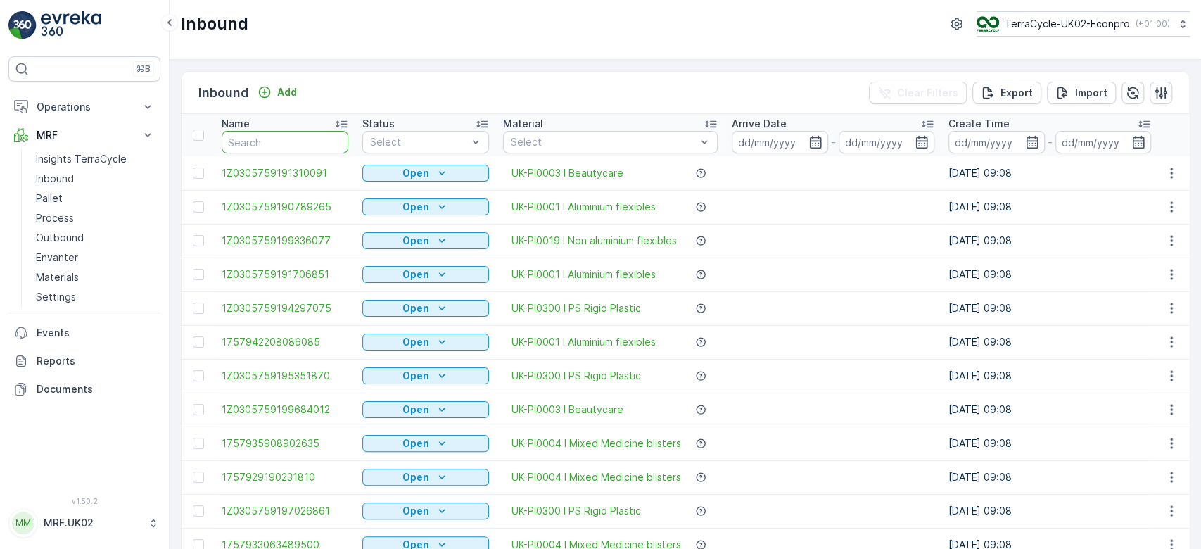
click at [294, 145] on input "text" at bounding box center [285, 142] width 127 height 23
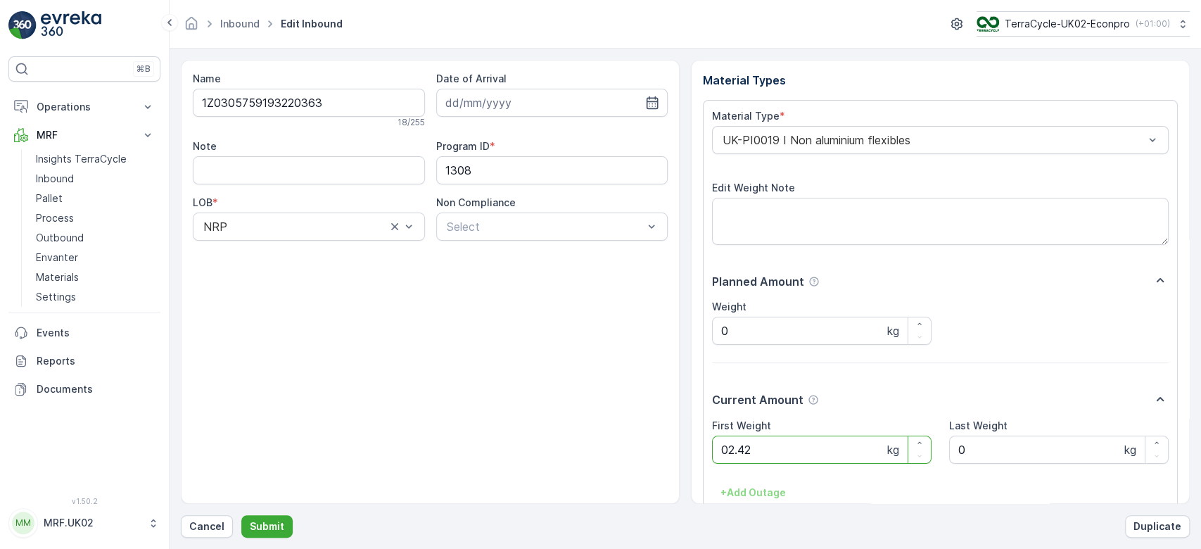
click at [241, 515] on button "Submit" at bounding box center [266, 526] width 51 height 23
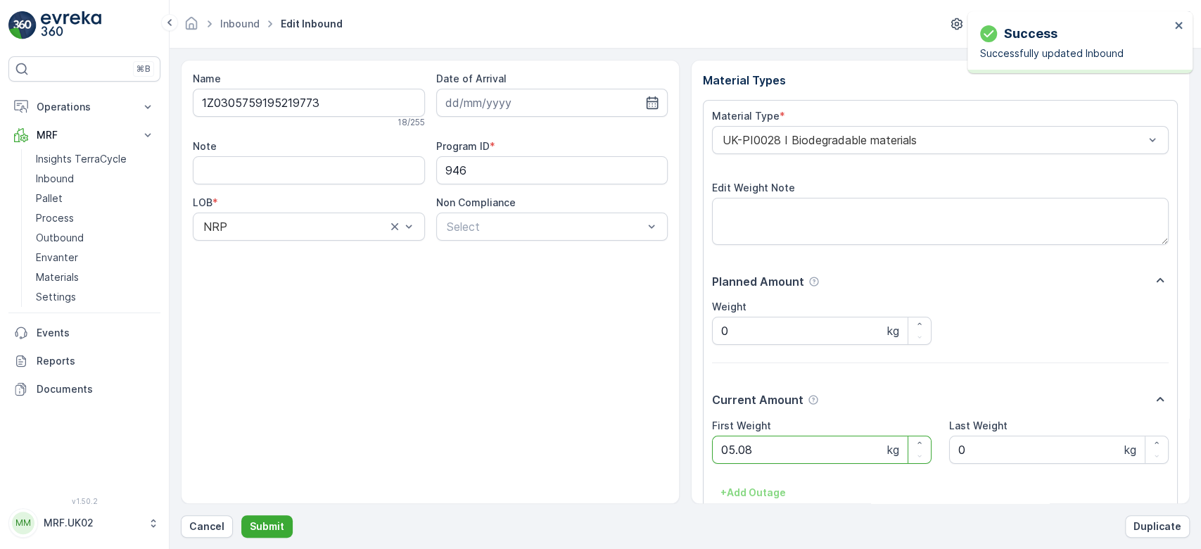
click at [241, 515] on button "Submit" at bounding box center [266, 526] width 51 height 23
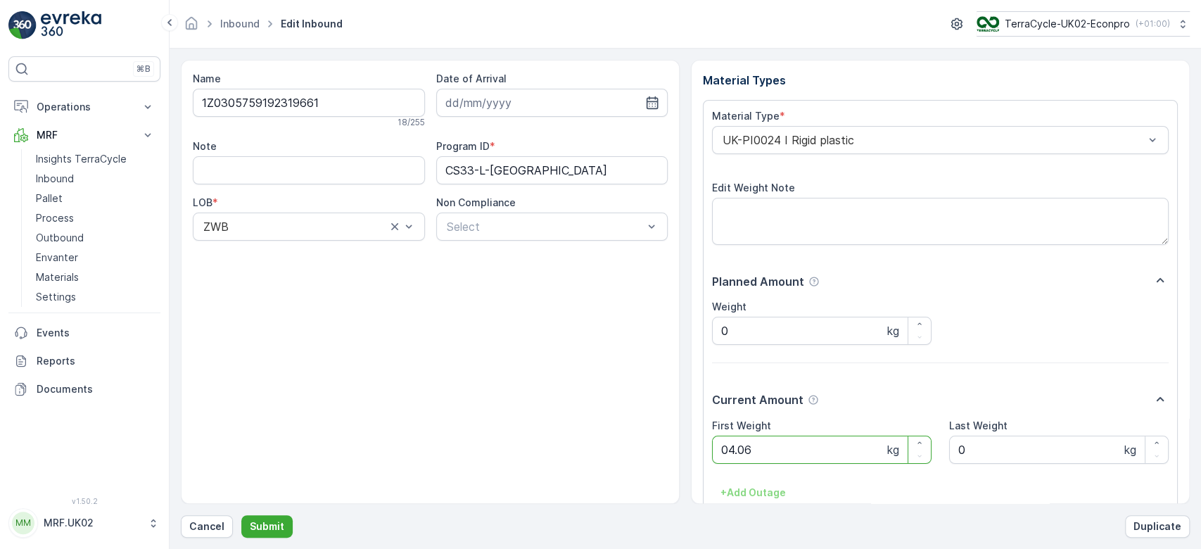
click at [241, 515] on button "Submit" at bounding box center [266, 526] width 51 height 23
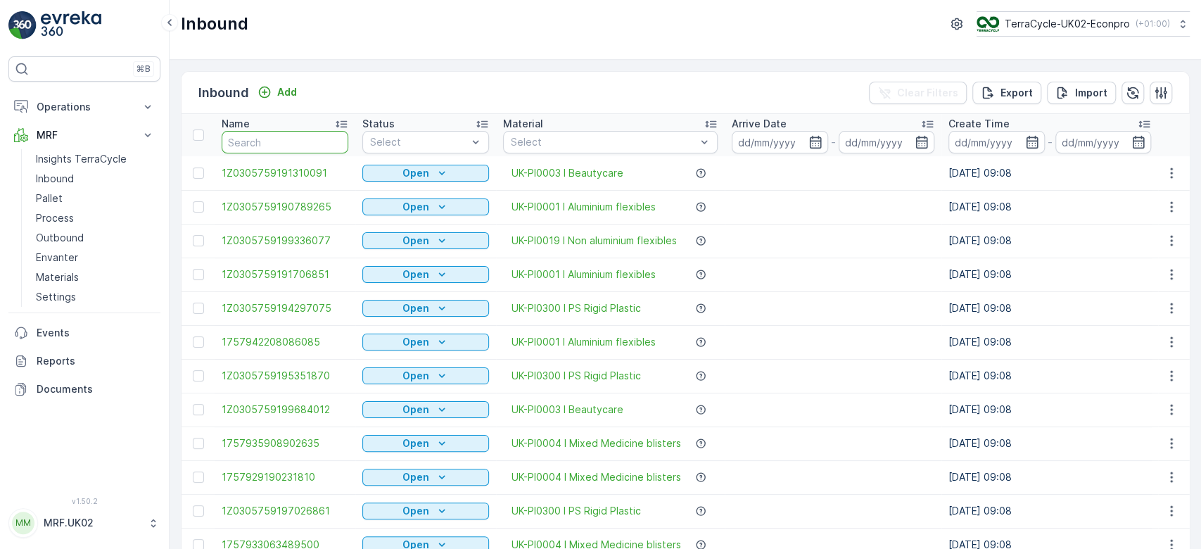
click at [294, 145] on input "text" at bounding box center [285, 142] width 127 height 23
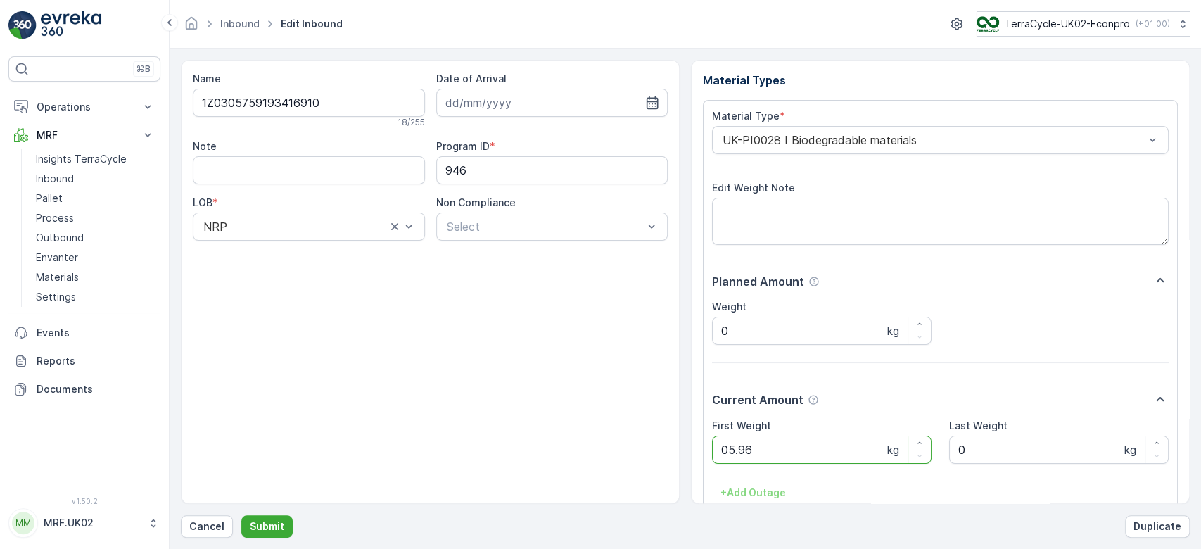
click at [241, 515] on button "Submit" at bounding box center [266, 526] width 51 height 23
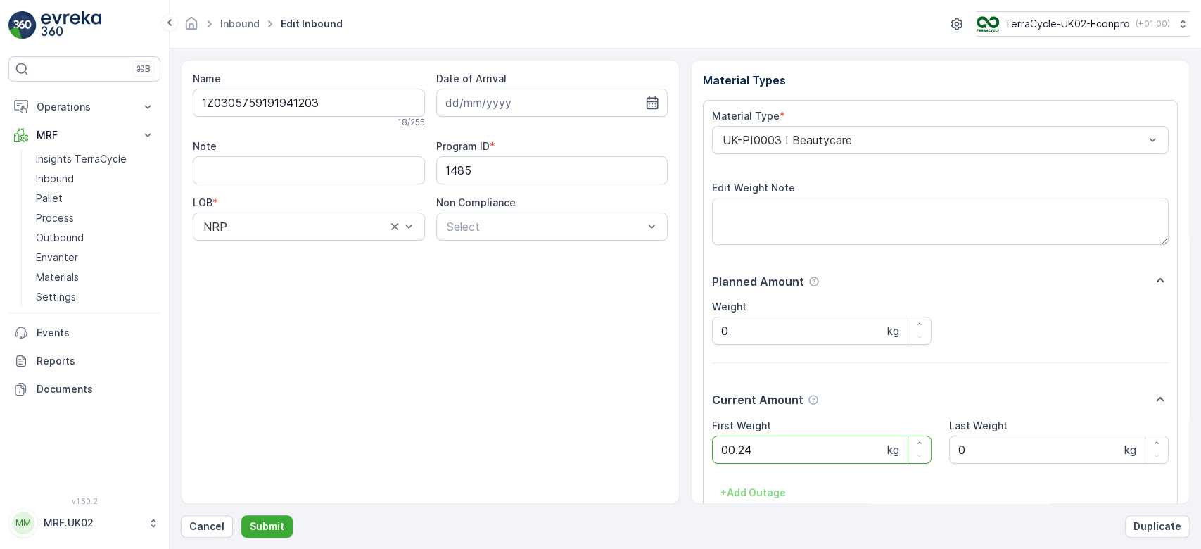
click at [241, 515] on button "Submit" at bounding box center [266, 526] width 51 height 23
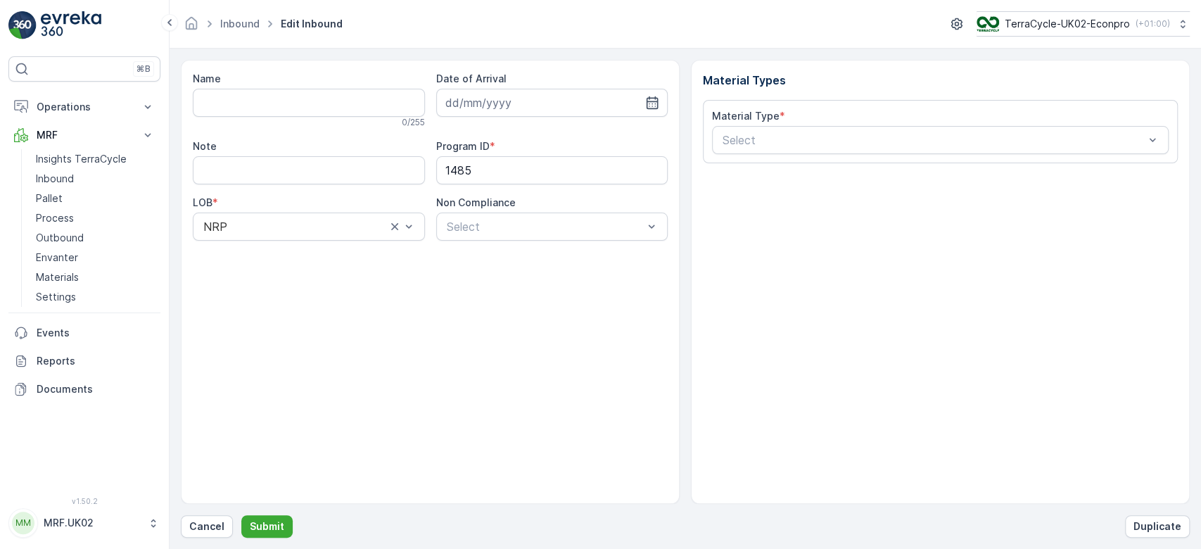
type input "1Z0305759193257557"
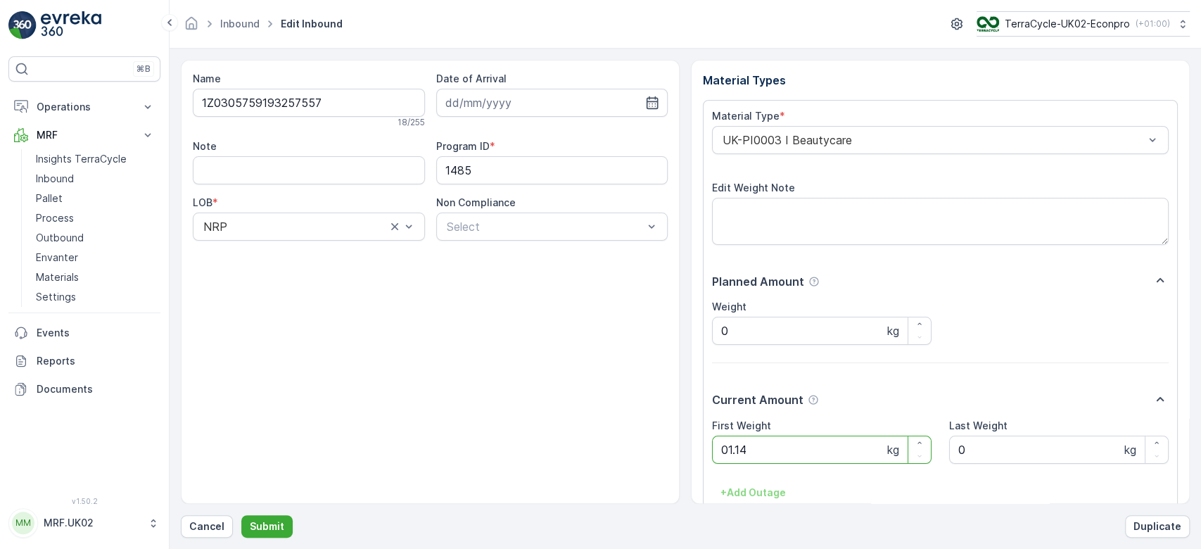
click at [241, 515] on button "Submit" at bounding box center [266, 526] width 51 height 23
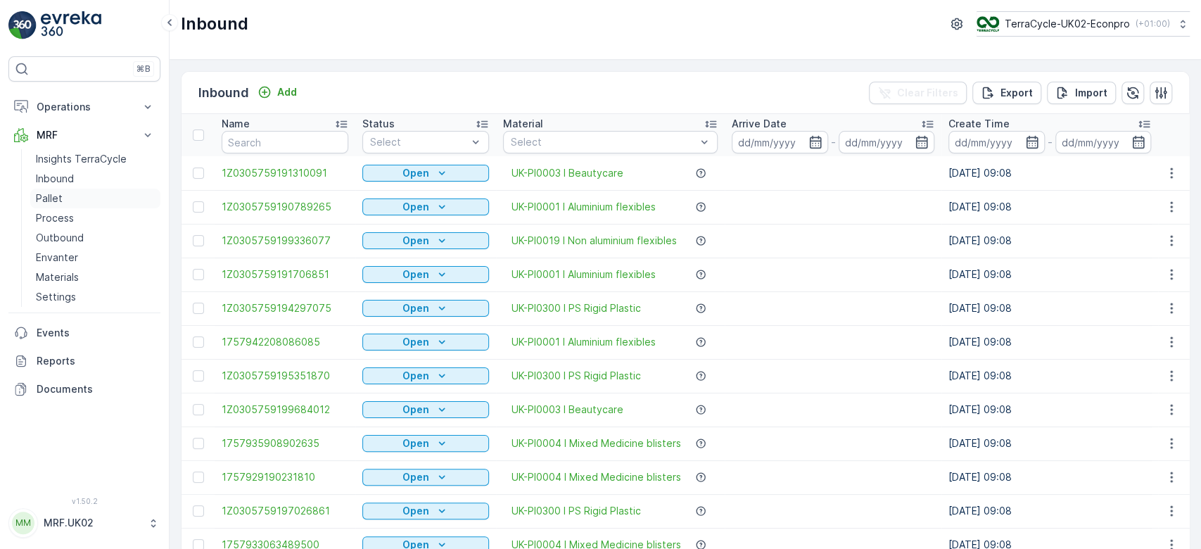
click at [77, 191] on link "Pallet" at bounding box center [95, 199] width 130 height 20
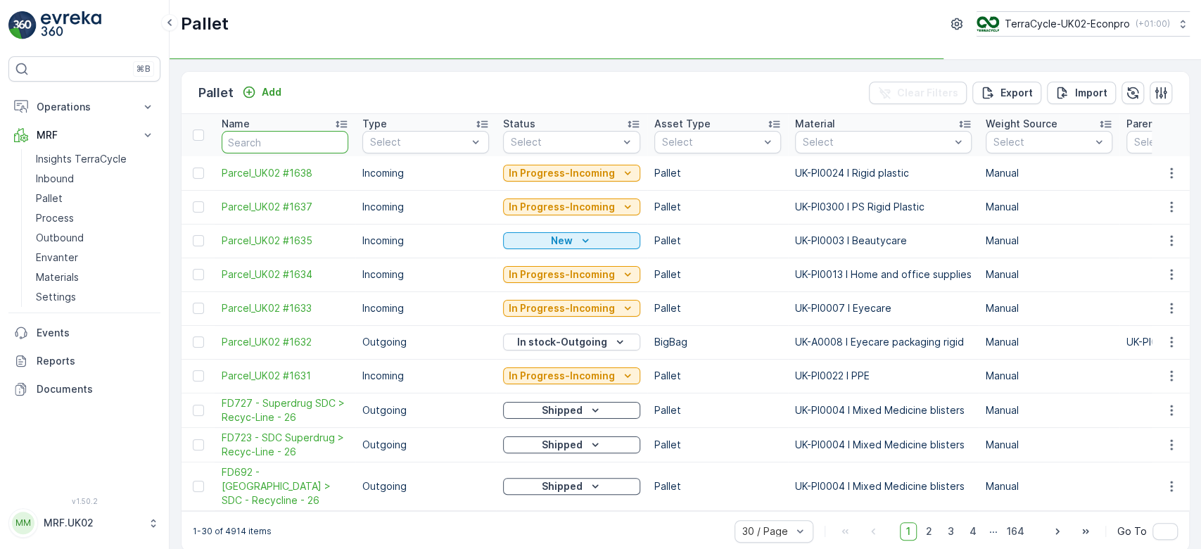
click at [267, 146] on input "text" at bounding box center [285, 142] width 127 height 23
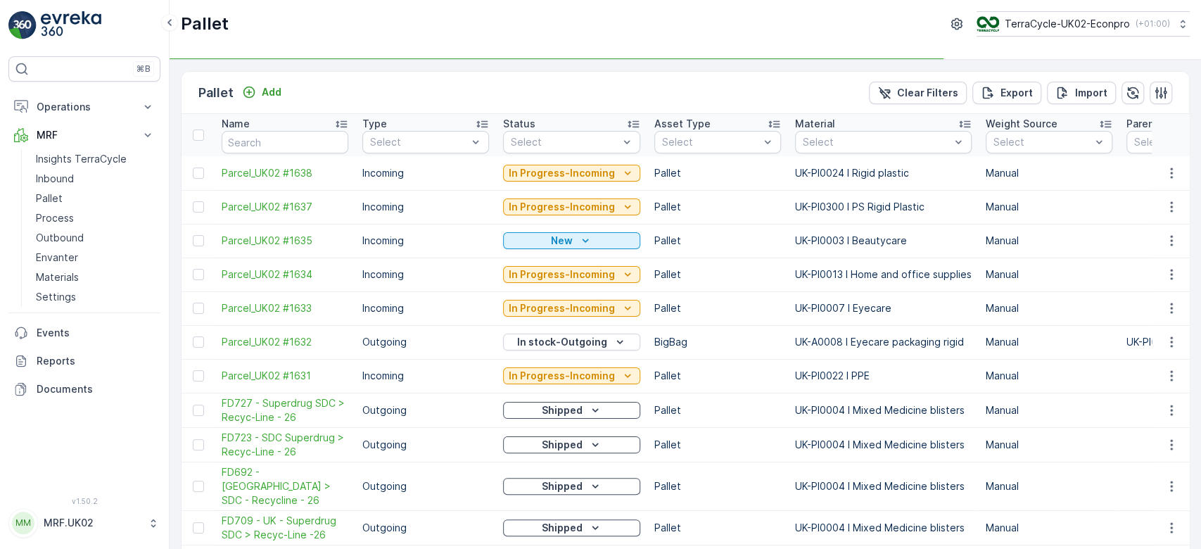
type input "1"
click at [267, 146] on input "1" at bounding box center [285, 142] width 127 height 23
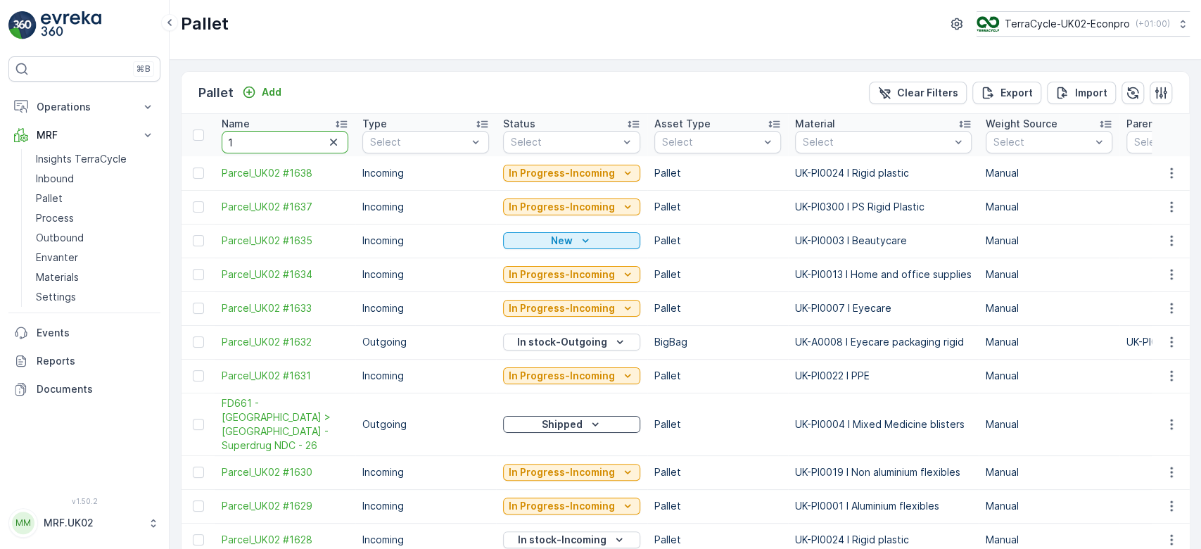
click at [267, 146] on input "1" at bounding box center [285, 142] width 127 height 23
type input "1629"
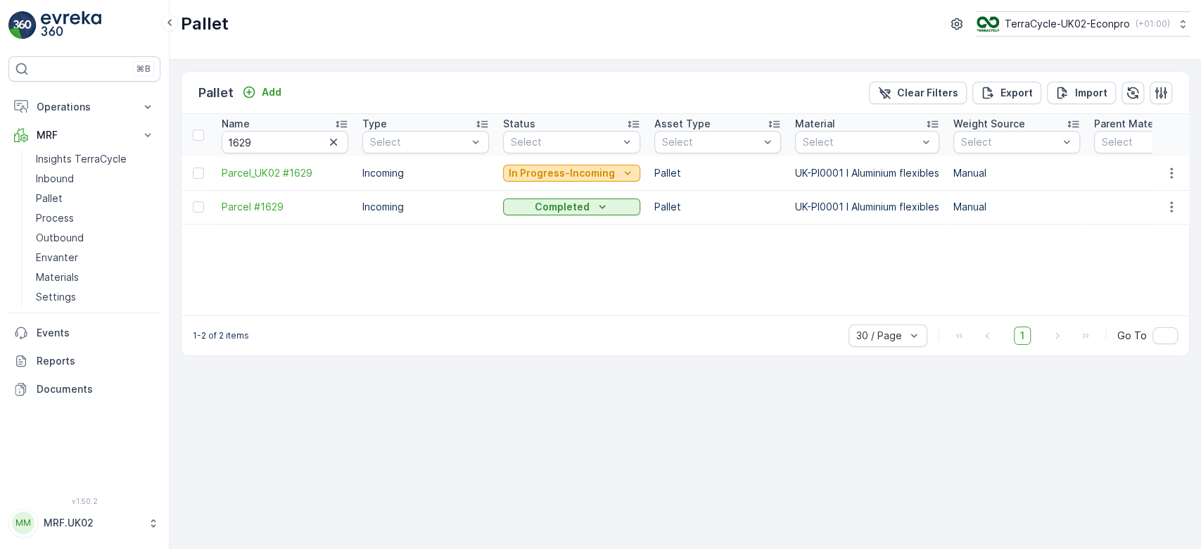
click at [591, 166] on p "In Progress-Incoming" at bounding box center [562, 173] width 106 height 14
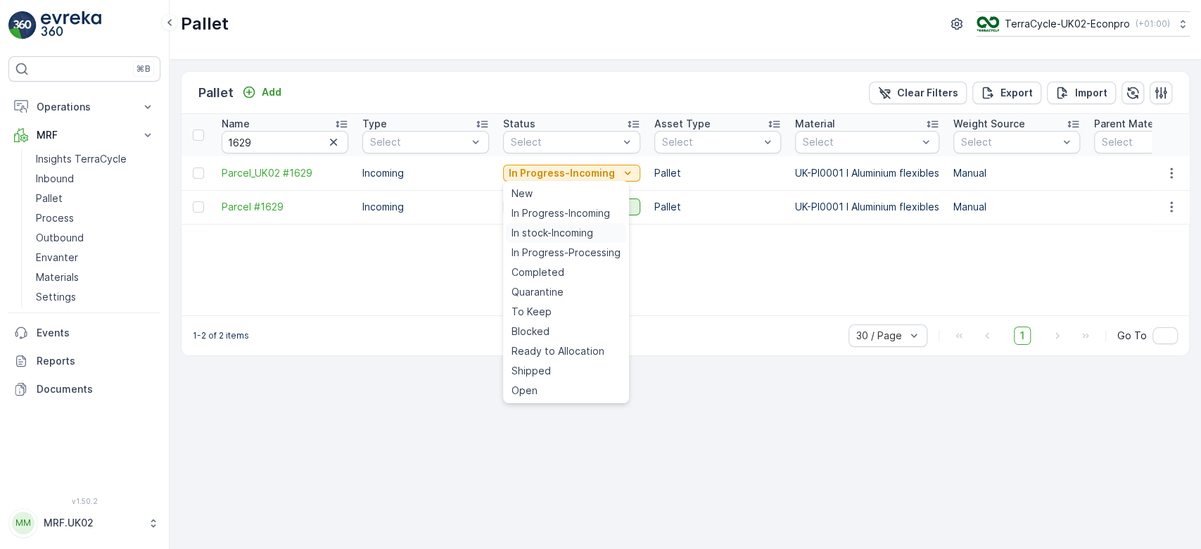
click at [567, 234] on span "In stock-Incoming" at bounding box center [553, 233] width 82 height 14
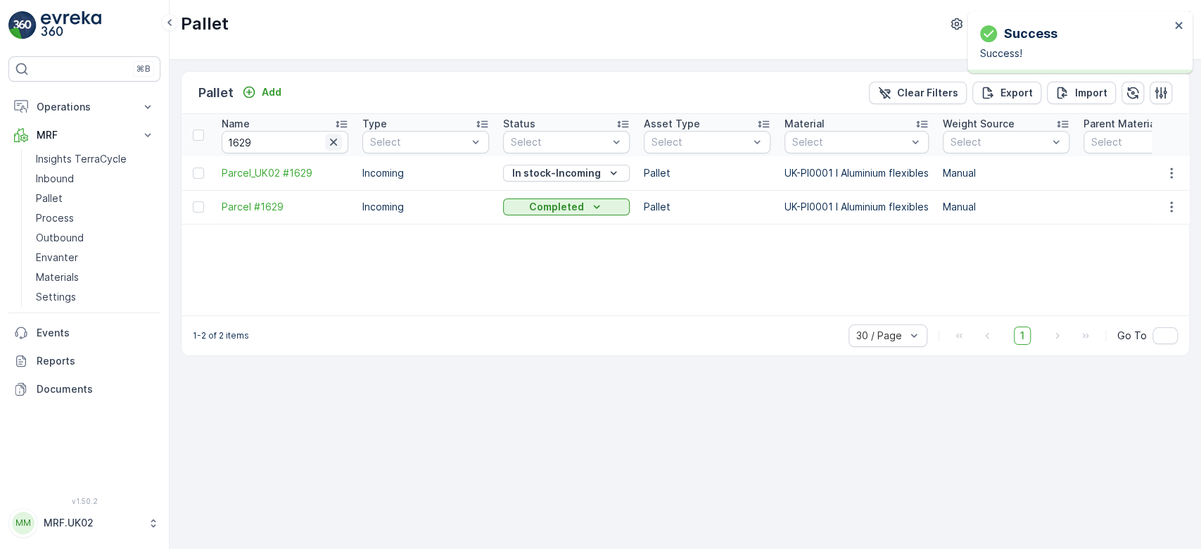
click at [334, 141] on icon "button" at bounding box center [333, 142] width 7 height 7
click at [334, 141] on input "text" at bounding box center [285, 142] width 127 height 23
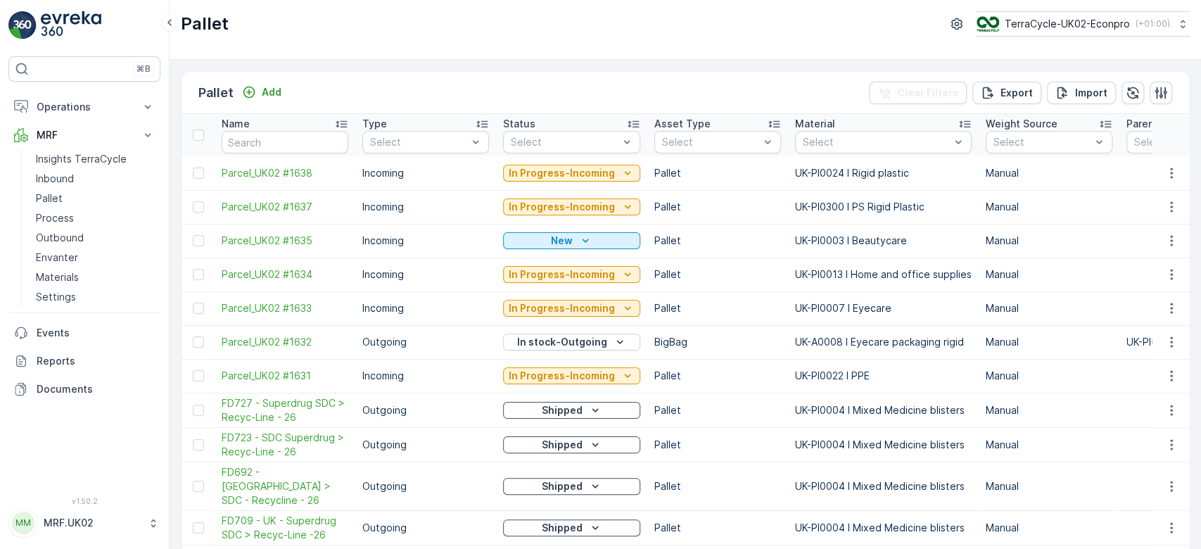
drag, startPoint x: 263, startPoint y: 94, endPoint x: 372, endPoint y: 77, distance: 110.5
click at [372, 77] on div "Pallet Add Clear Filters Export Import" at bounding box center [686, 93] width 1008 height 42
click at [251, 91] on icon "Add" at bounding box center [249, 92] width 14 height 14
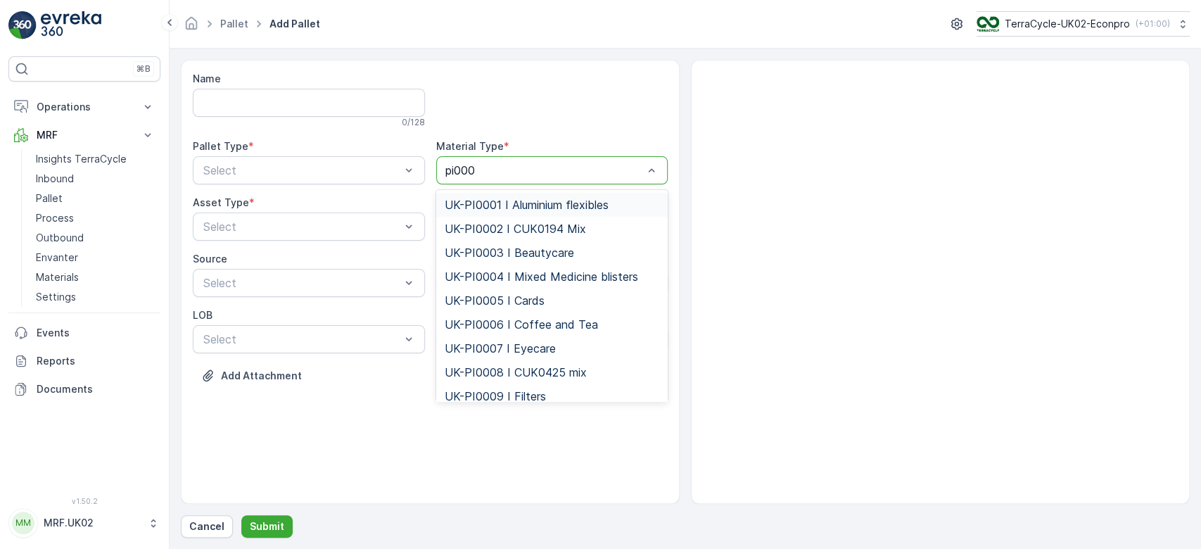
type input "pi0001"
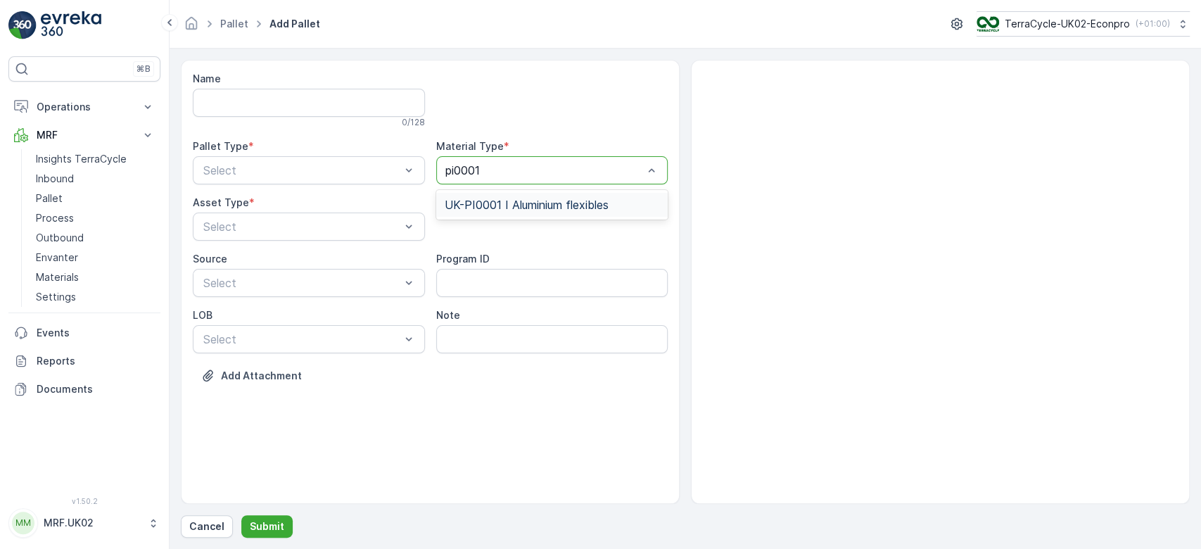
click at [505, 198] on span "UK-PI0001 I Aluminium flexibles" at bounding box center [527, 204] width 164 height 13
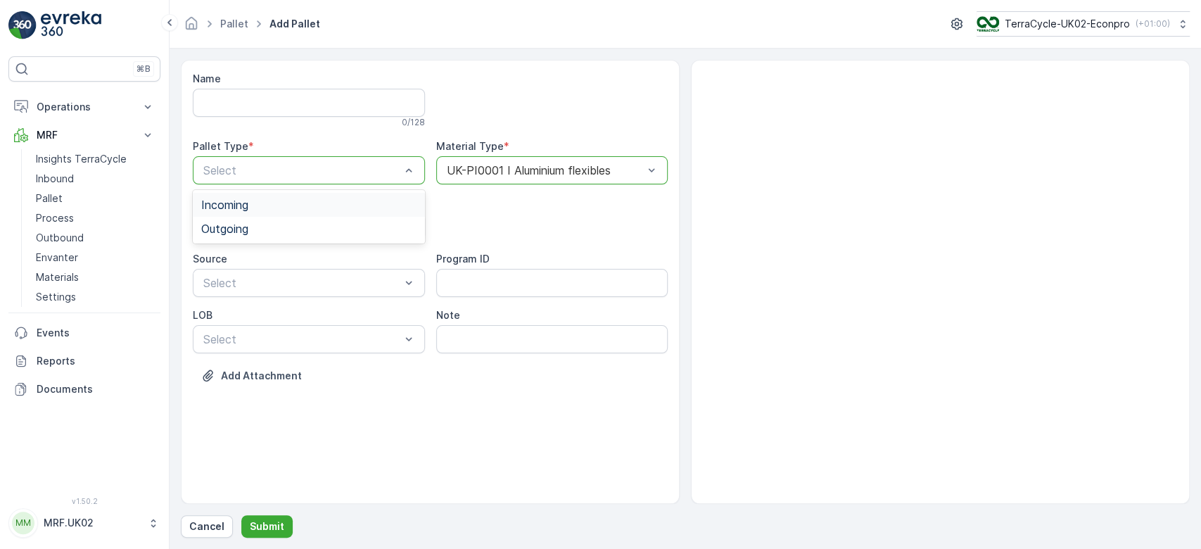
click at [382, 201] on div "Incoming" at bounding box center [308, 204] width 215 height 13
click at [356, 298] on div "Bale" at bounding box center [309, 309] width 232 height 24
click at [372, 232] on div at bounding box center [302, 226] width 200 height 13
click at [369, 283] on div "Pallet" at bounding box center [308, 285] width 215 height 13
click at [281, 530] on button "Submit" at bounding box center [266, 526] width 51 height 23
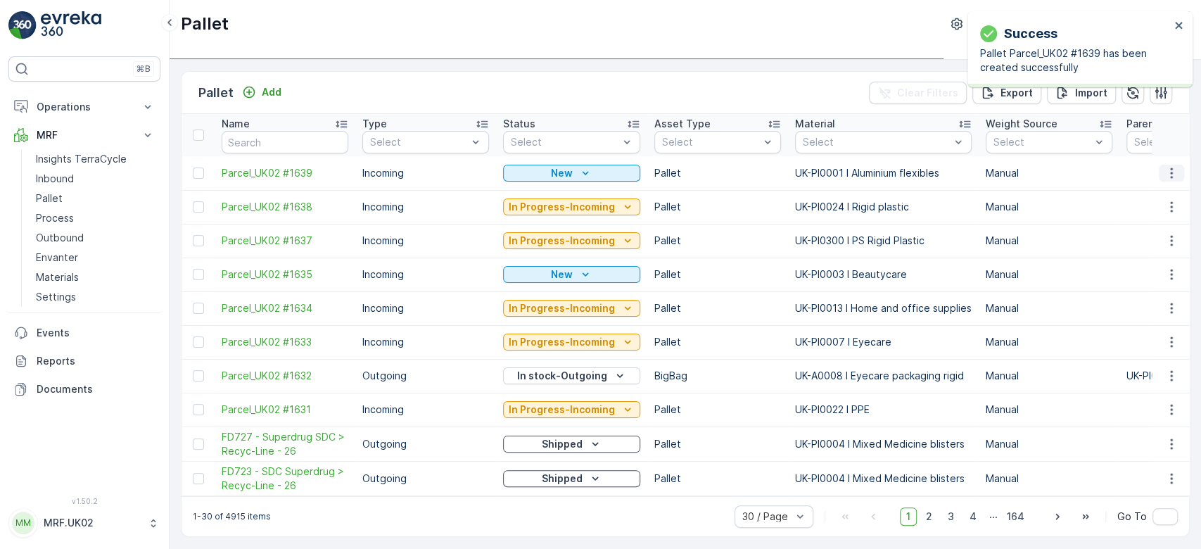
click at [1172, 177] on icon "button" at bounding box center [1172, 173] width 14 height 14
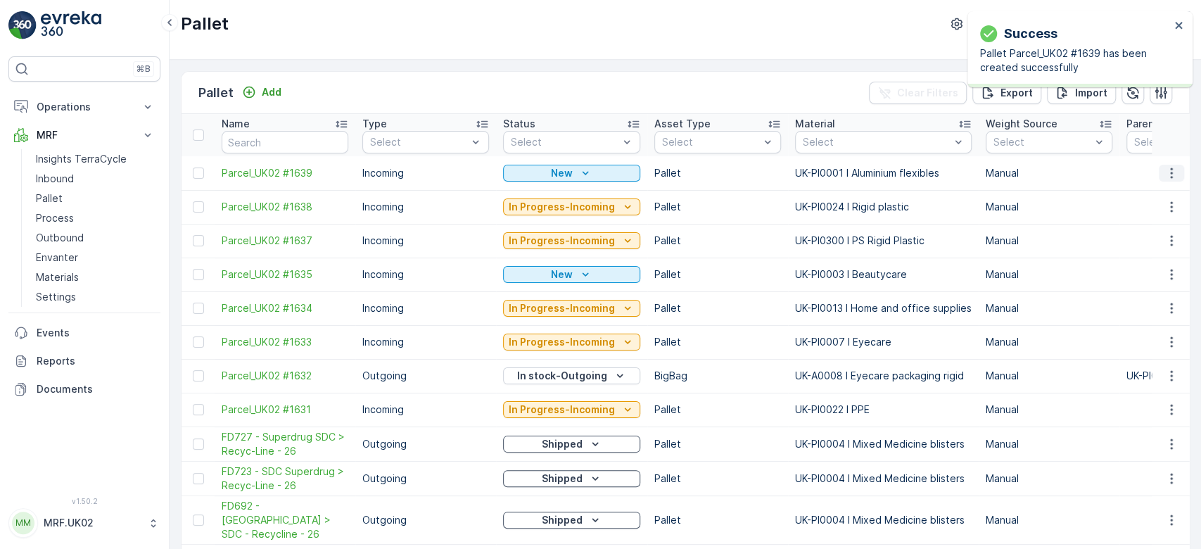
click at [1168, 170] on icon "button" at bounding box center [1172, 173] width 14 height 14
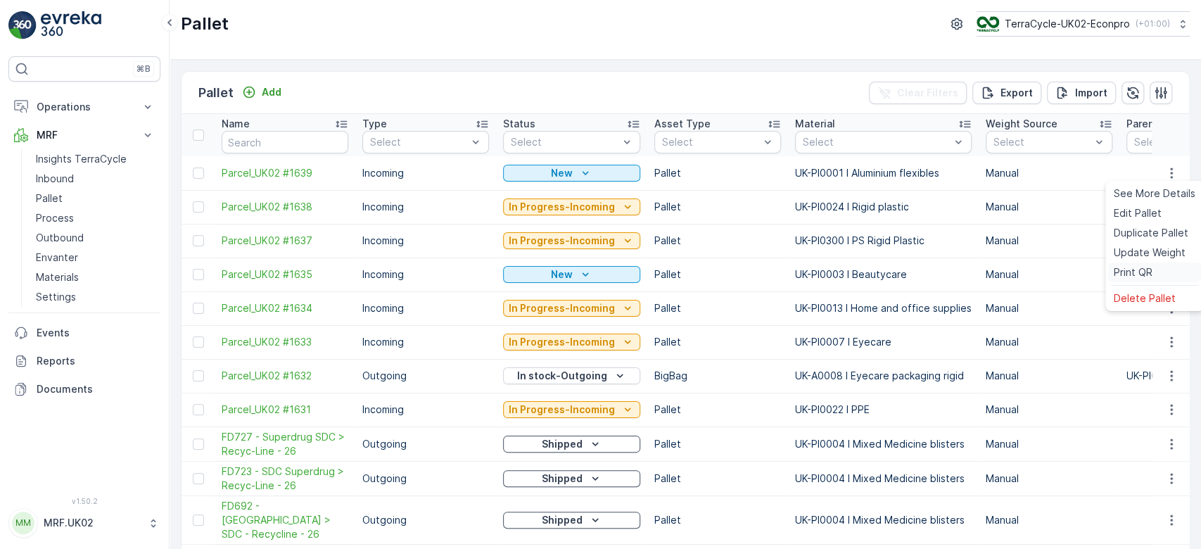
click at [1148, 273] on span "Print QR" at bounding box center [1133, 272] width 39 height 14
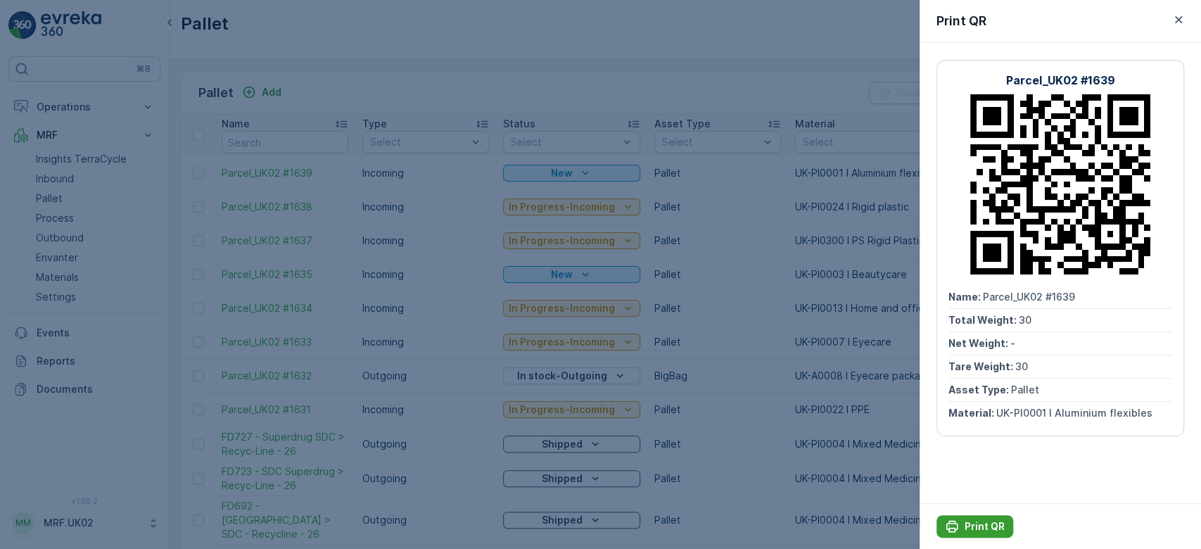
click at [965, 531] on p "Print QR" at bounding box center [985, 526] width 40 height 14
click at [264, 144] on div at bounding box center [600, 274] width 1201 height 549
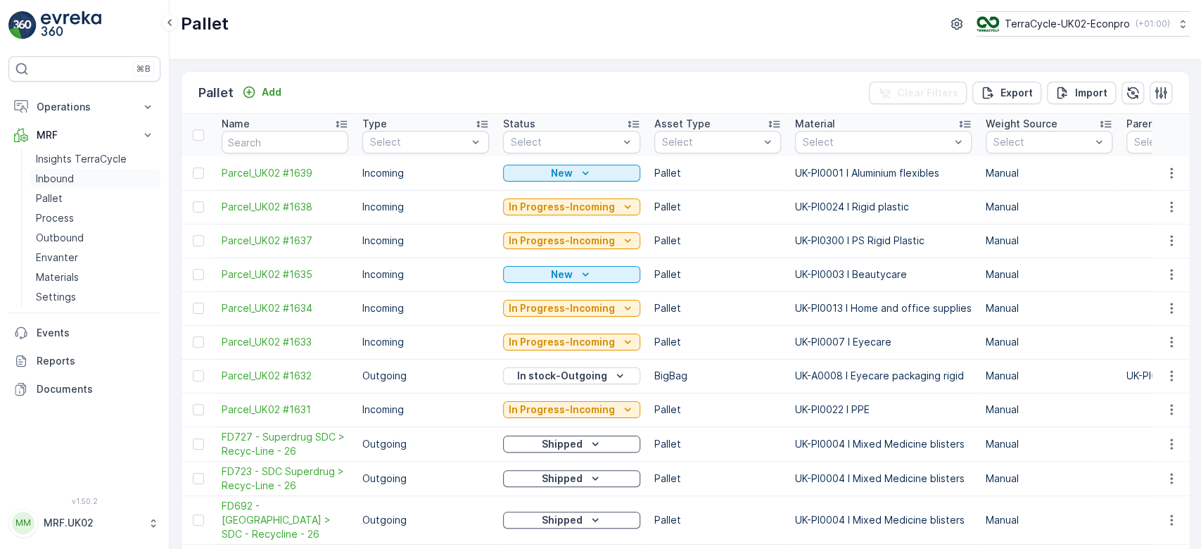
click at [95, 172] on link "Inbound" at bounding box center [95, 179] width 130 height 20
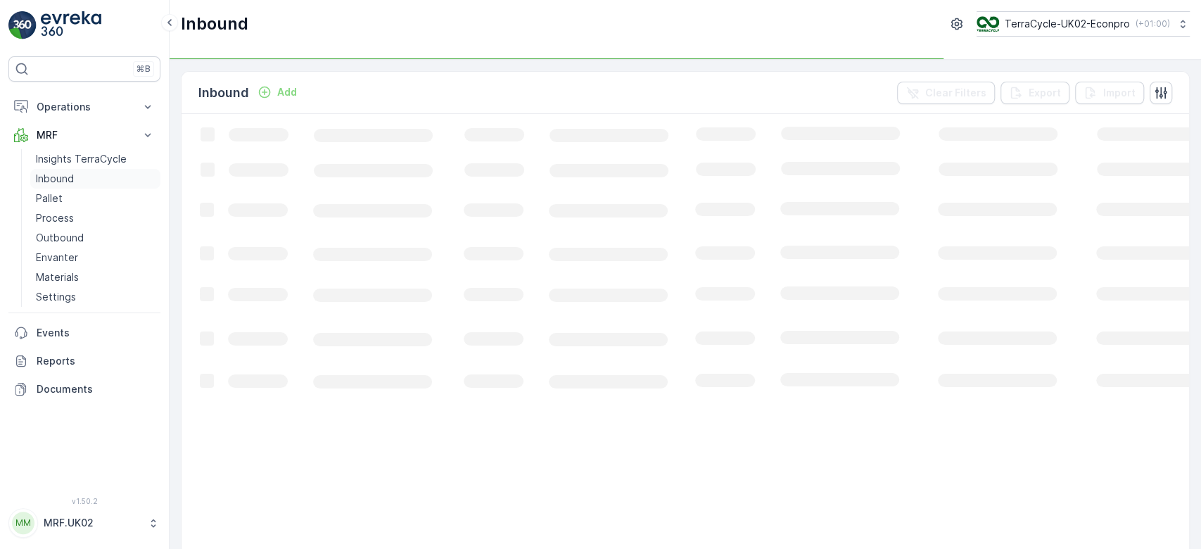
click at [95, 172] on link "Inbound" at bounding box center [95, 179] width 130 height 20
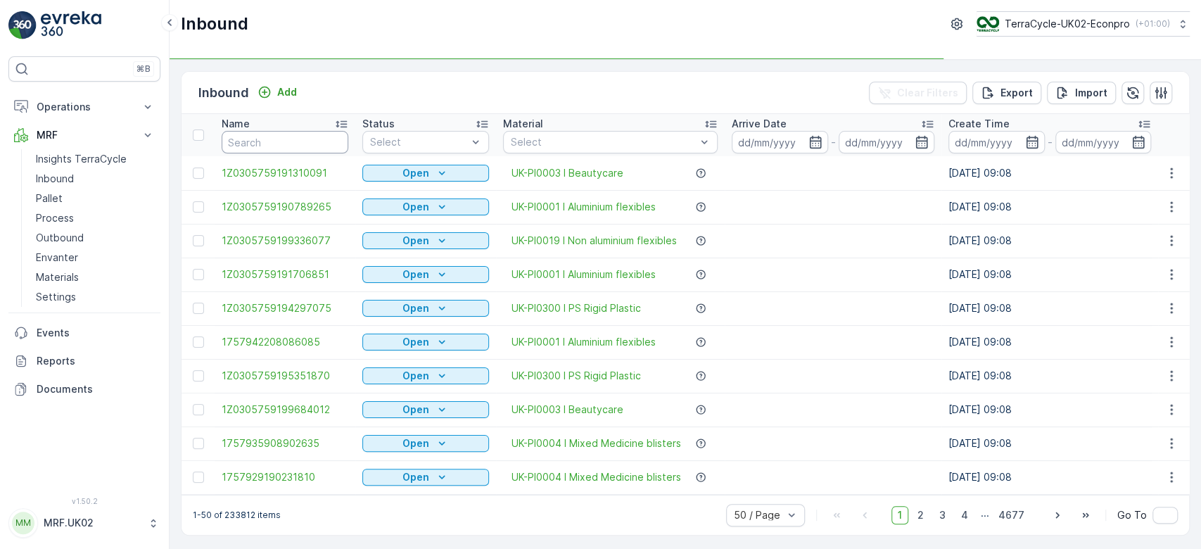
click at [258, 141] on input "text" at bounding box center [285, 142] width 127 height 23
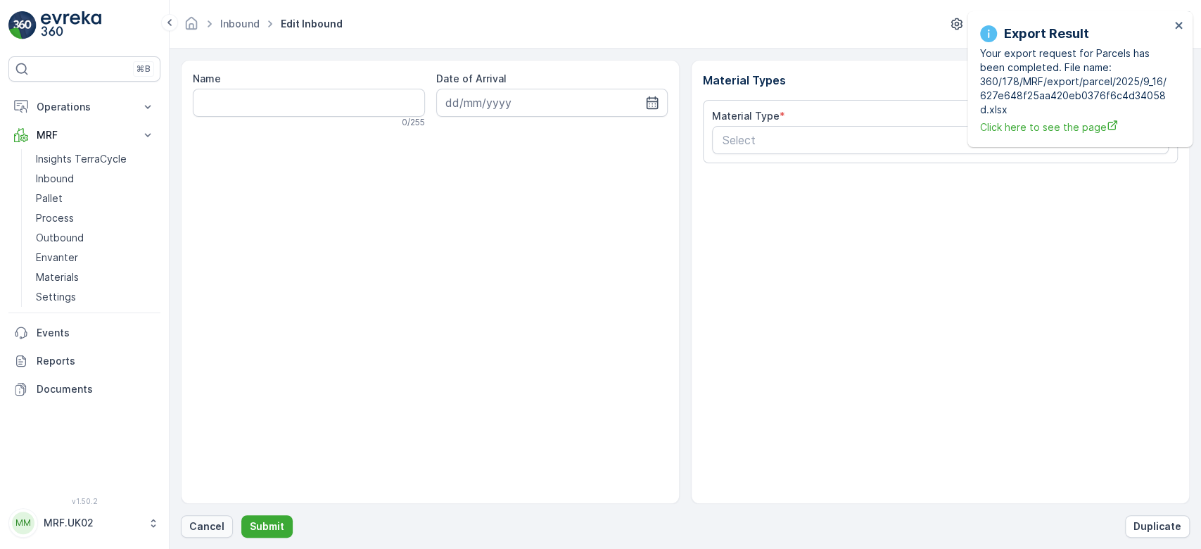
click at [209, 521] on p "Cancel" at bounding box center [206, 526] width 35 height 14
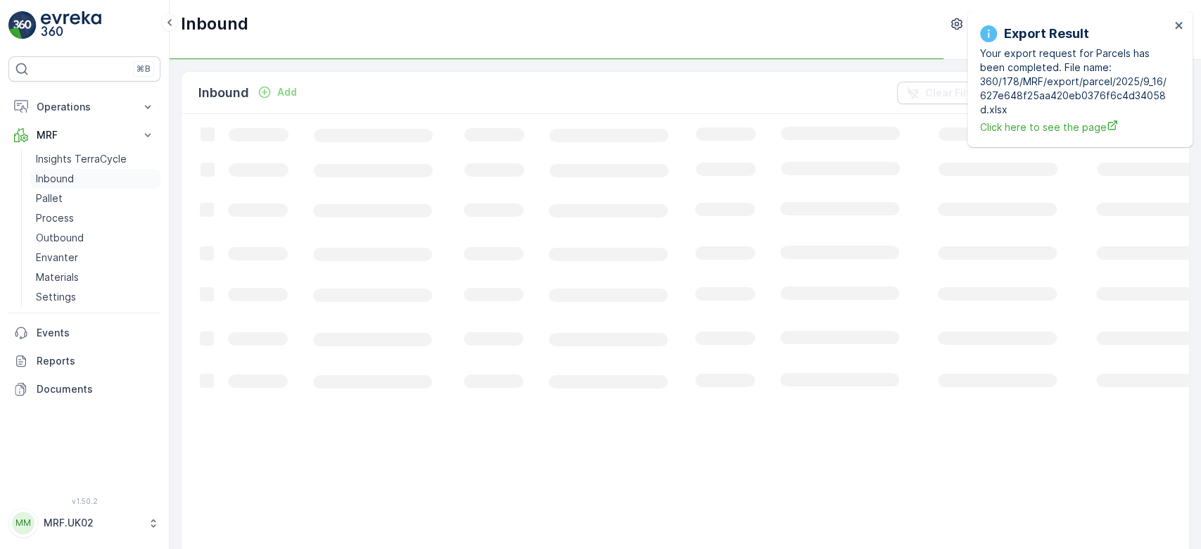
click at [51, 172] on p "Inbound" at bounding box center [55, 179] width 38 height 14
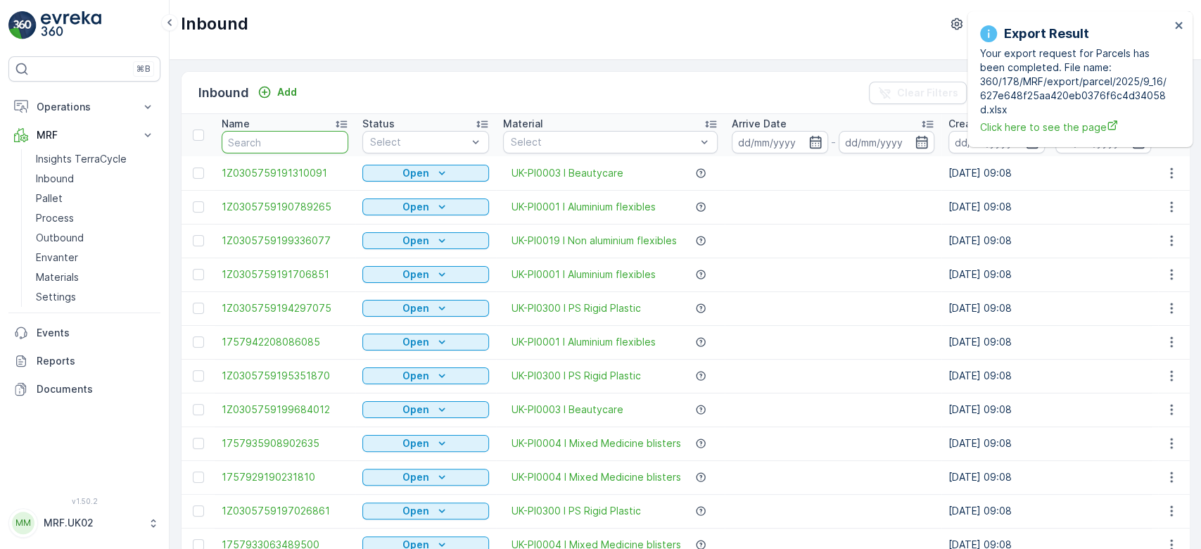
click at [270, 135] on input "text" at bounding box center [285, 142] width 127 height 23
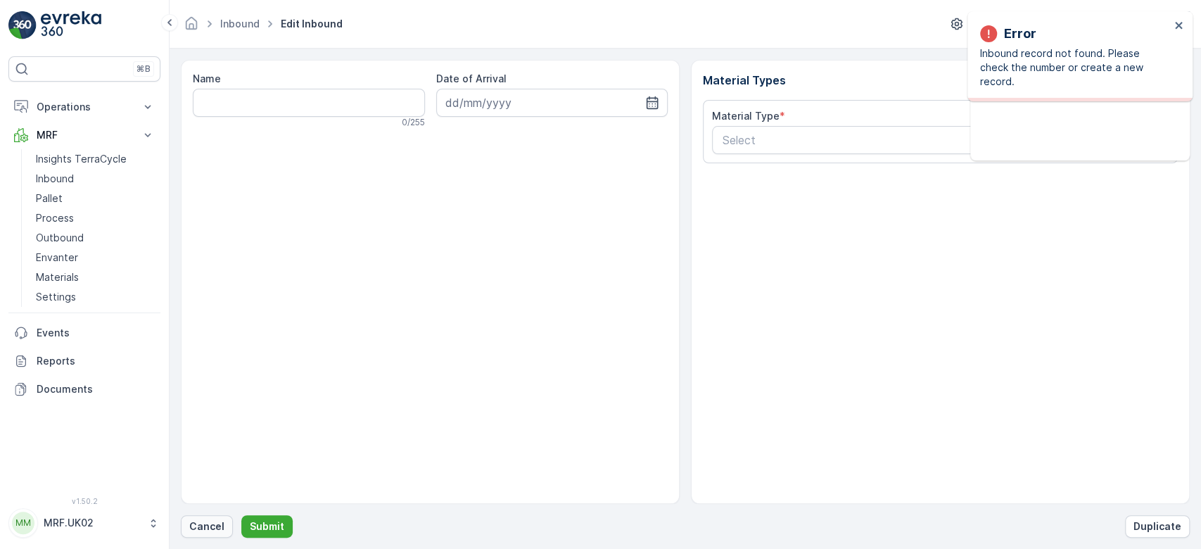
click at [207, 524] on p "Cancel" at bounding box center [206, 526] width 35 height 14
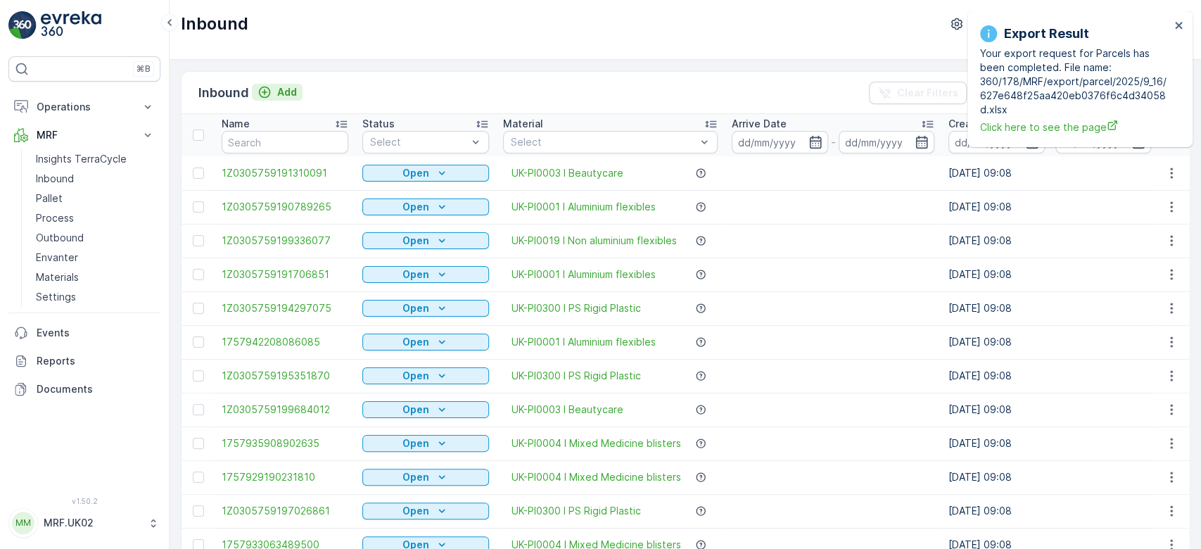
click at [270, 85] on icon "Add" at bounding box center [265, 92] width 14 height 14
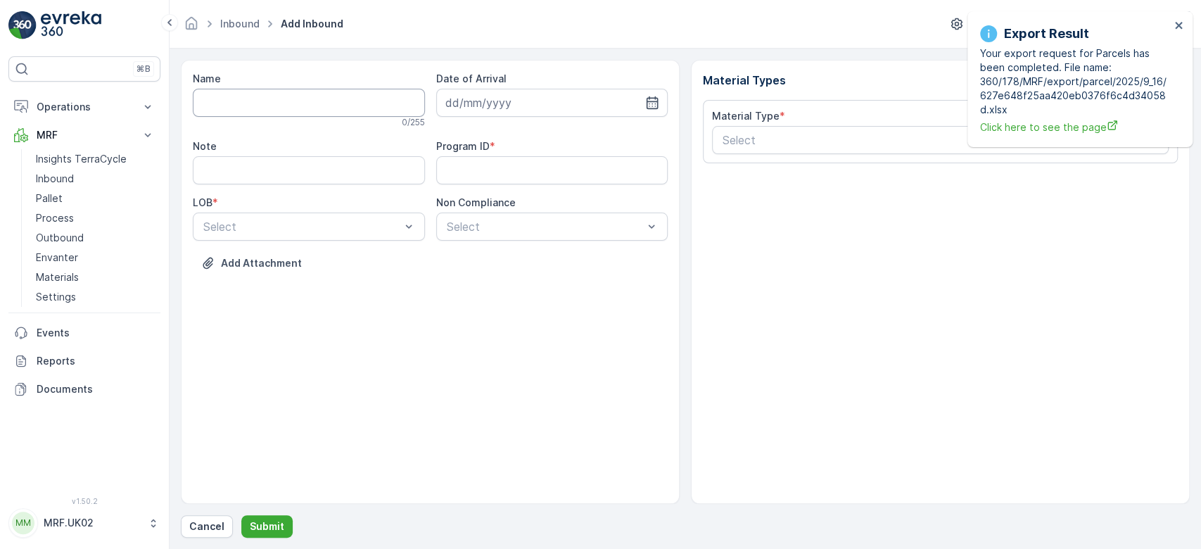
click at [262, 105] on input "Name" at bounding box center [309, 103] width 232 height 28
type input "1Z0305759199800707"
click at [241, 515] on button "Submit" at bounding box center [266, 526] width 51 height 23
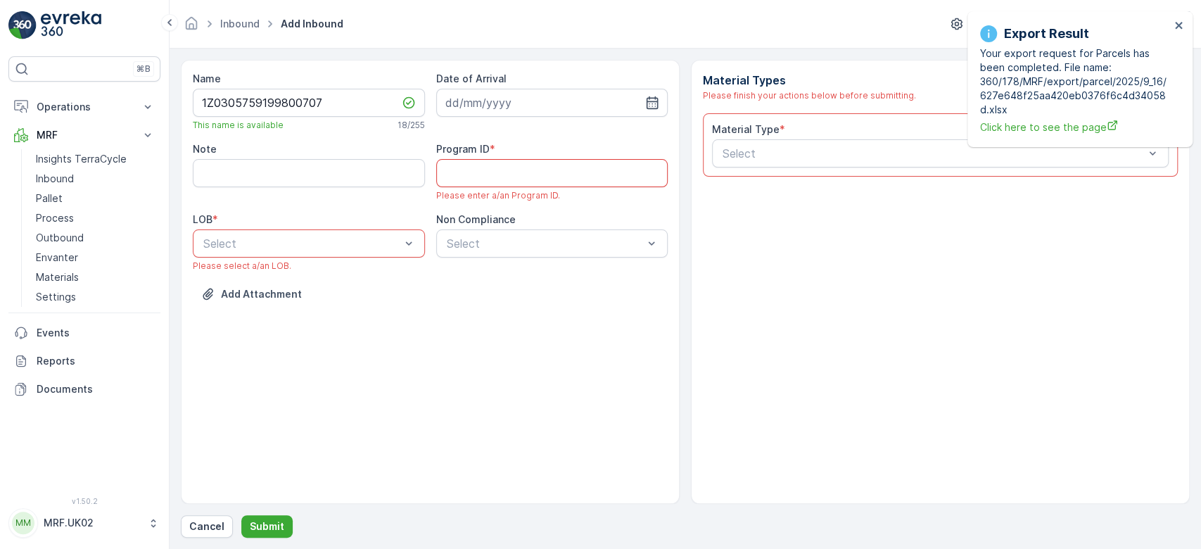
click at [471, 178] on ID "Program ID" at bounding box center [552, 173] width 232 height 28
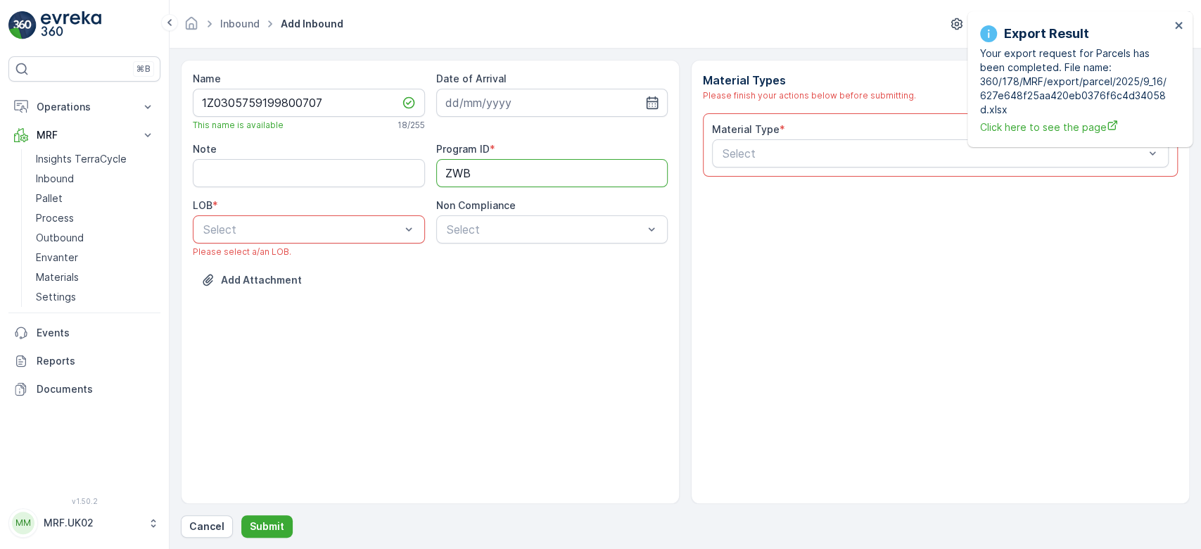
type ID "ZWB"
click at [300, 284] on div "ZWB" at bounding box center [308, 287] width 215 height 13
click at [569, 115] on input at bounding box center [552, 103] width 232 height 28
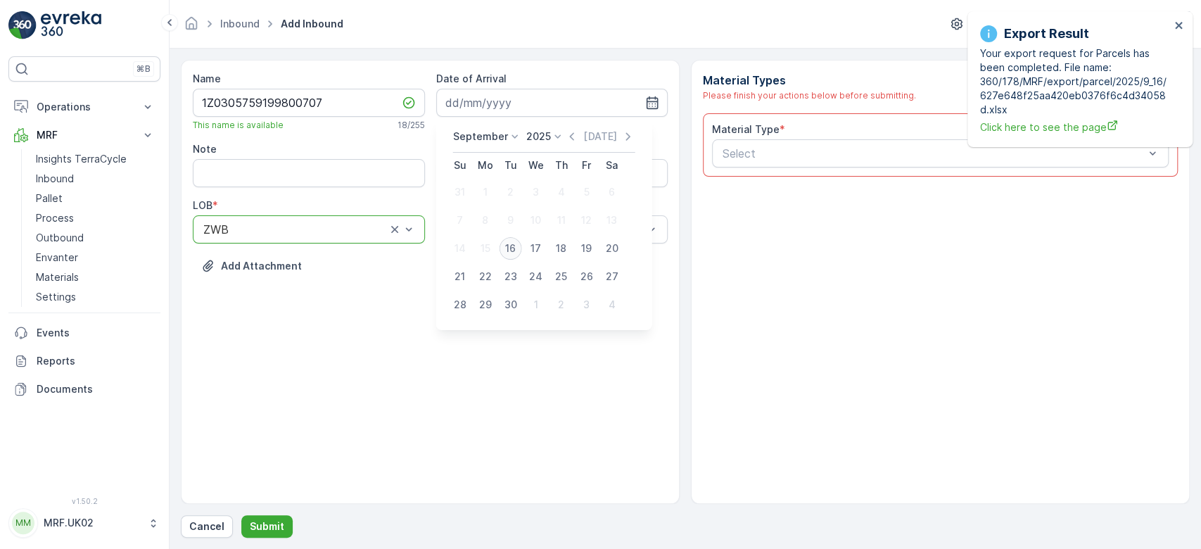
click at [507, 246] on div "16" at bounding box center [511, 248] width 23 height 23
type input "[DATE]"
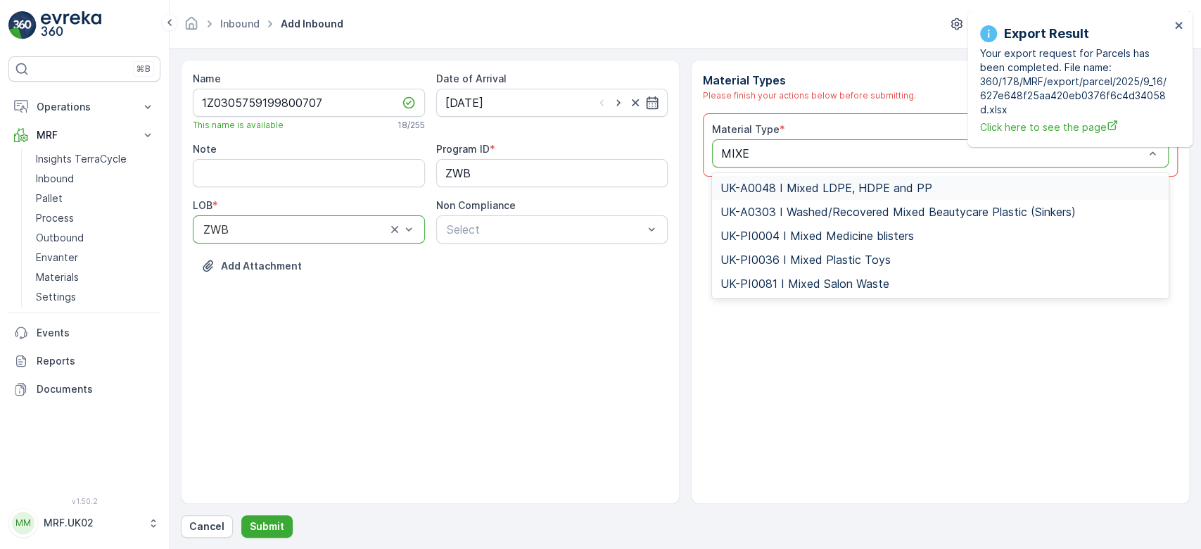
type input "MIXED"
click at [861, 229] on span "UK-PI0004 I Mixed Medicine blisters" at bounding box center [818, 235] width 194 height 13
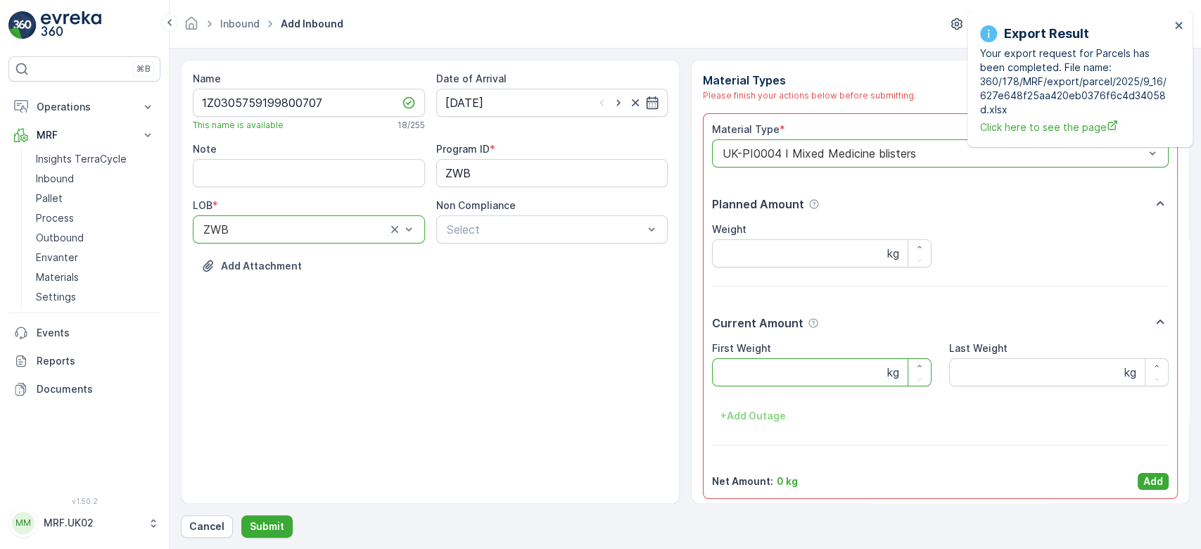
click at [784, 367] on Weight "First Weight" at bounding box center [822, 372] width 220 height 28
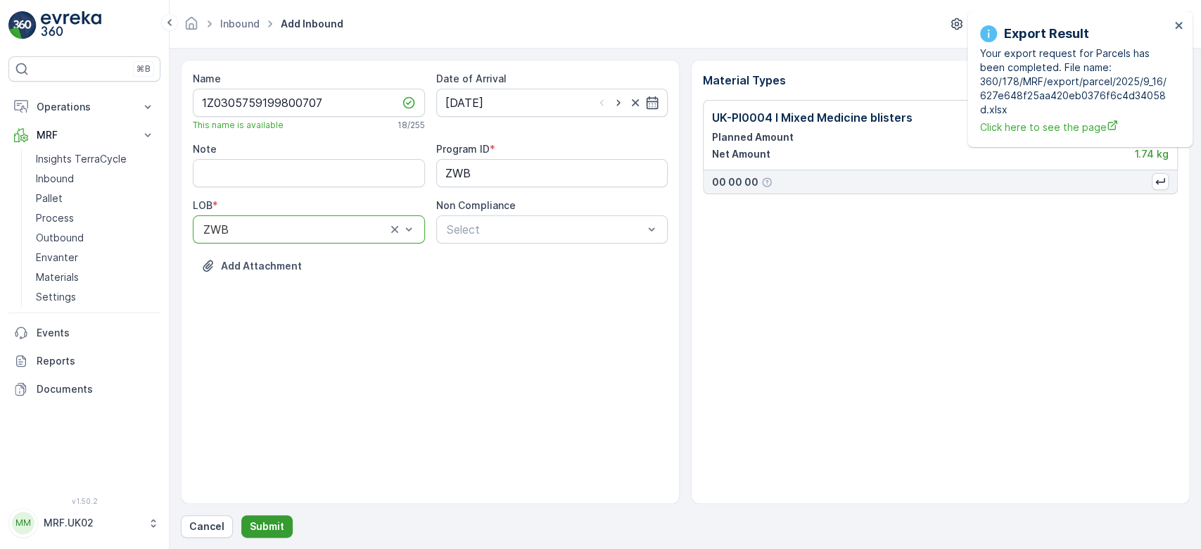
click at [278, 521] on p "Submit" at bounding box center [267, 526] width 34 height 14
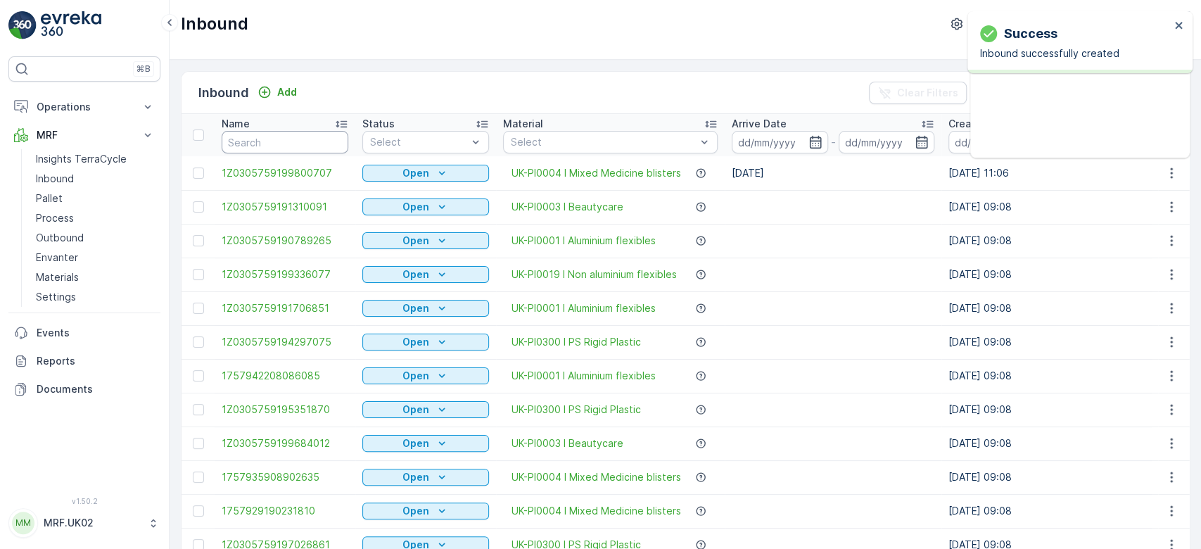
drag, startPoint x: 431, startPoint y: 149, endPoint x: 289, endPoint y: 147, distance: 141.5
click at [289, 147] on input "text" at bounding box center [285, 142] width 127 height 23
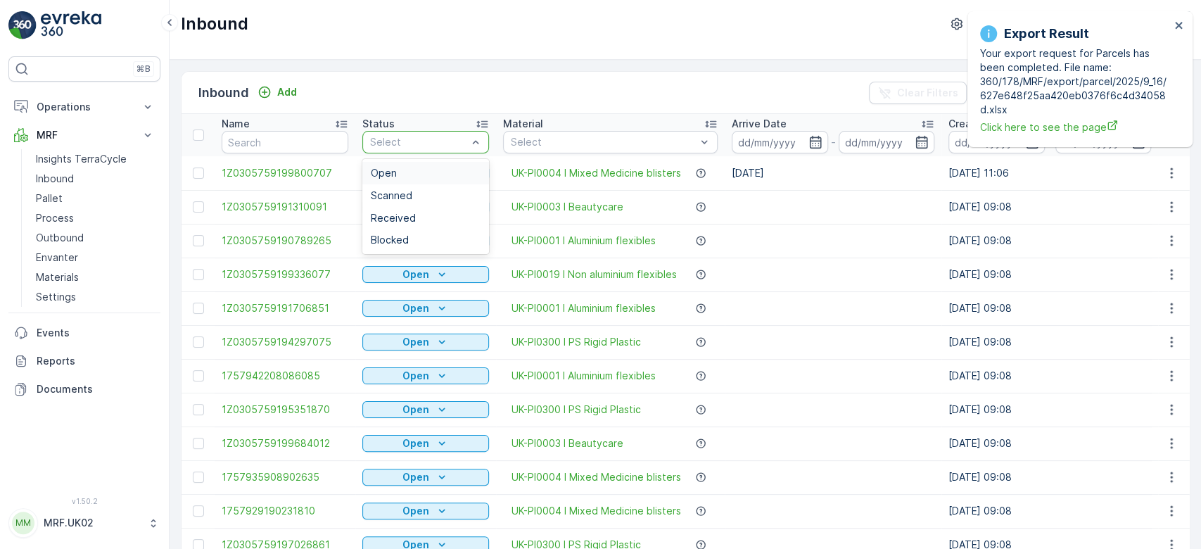
click at [440, 131] on div "Select" at bounding box center [425, 142] width 127 height 23
click at [417, 191] on div "Scanned" at bounding box center [426, 195] width 110 height 11
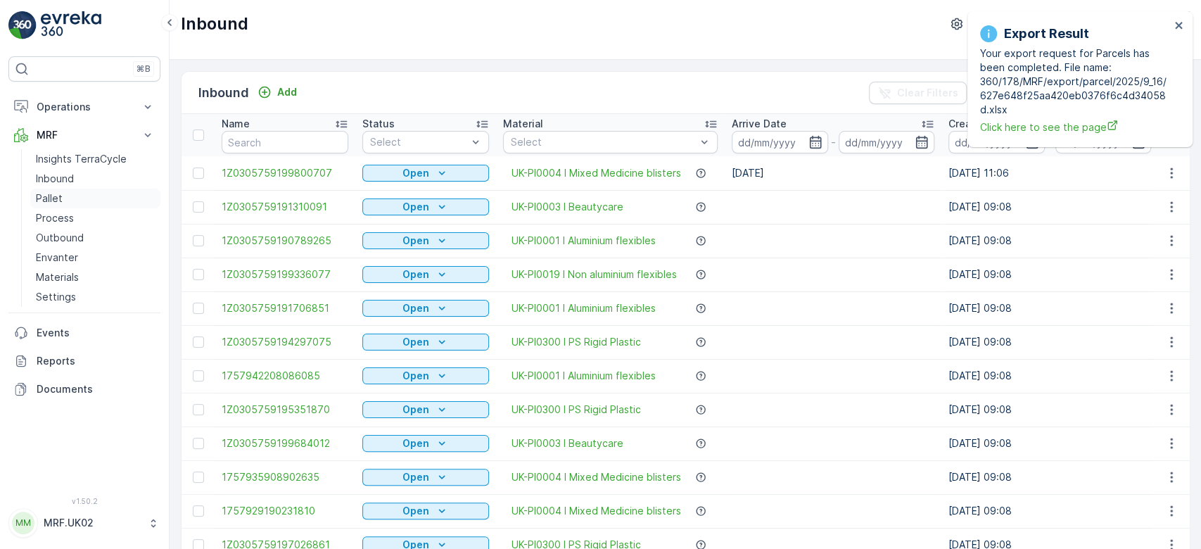
click at [67, 197] on link "Pallet" at bounding box center [95, 199] width 130 height 20
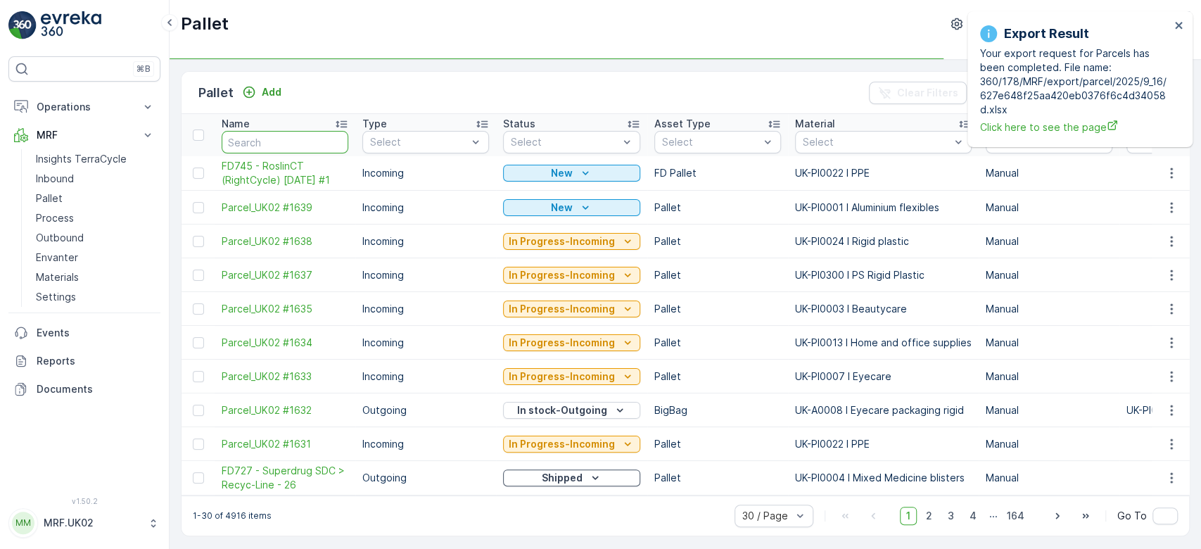
click at [294, 141] on input "text" at bounding box center [285, 142] width 127 height 23
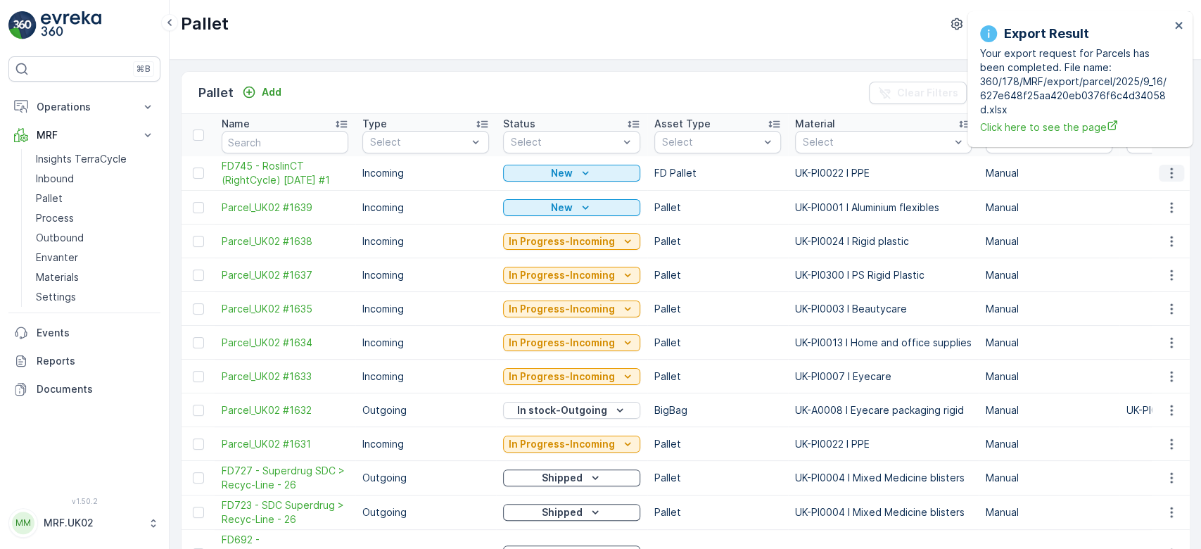
click at [1165, 172] on icon "button" at bounding box center [1172, 173] width 14 height 14
click at [1137, 277] on span "Print QR" at bounding box center [1133, 272] width 39 height 14
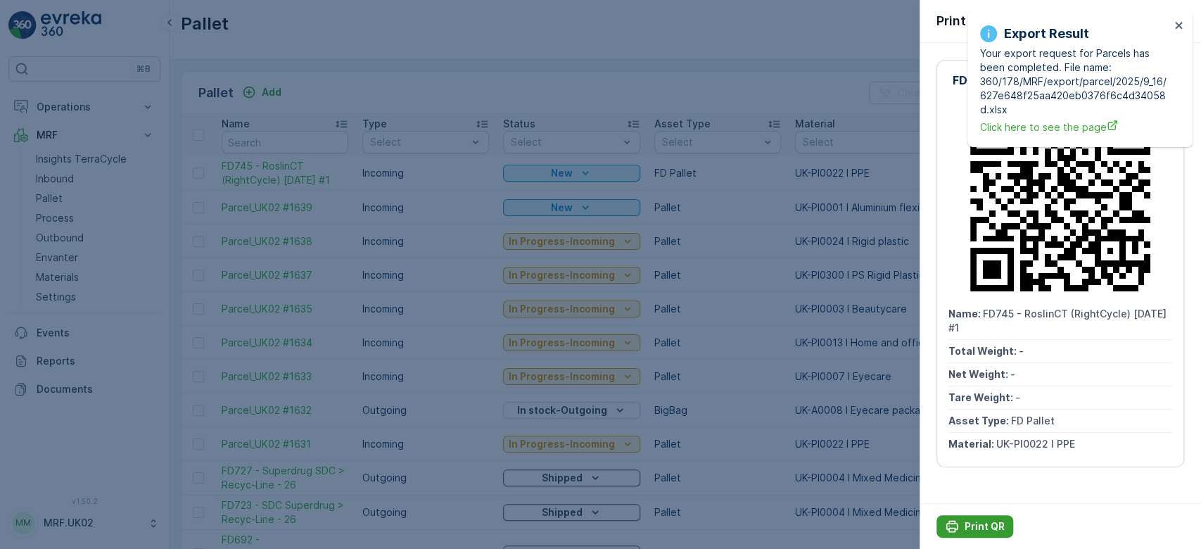
click at [987, 521] on p "Print QR" at bounding box center [985, 526] width 40 height 14
click at [336, 170] on div at bounding box center [600, 274] width 1201 height 549
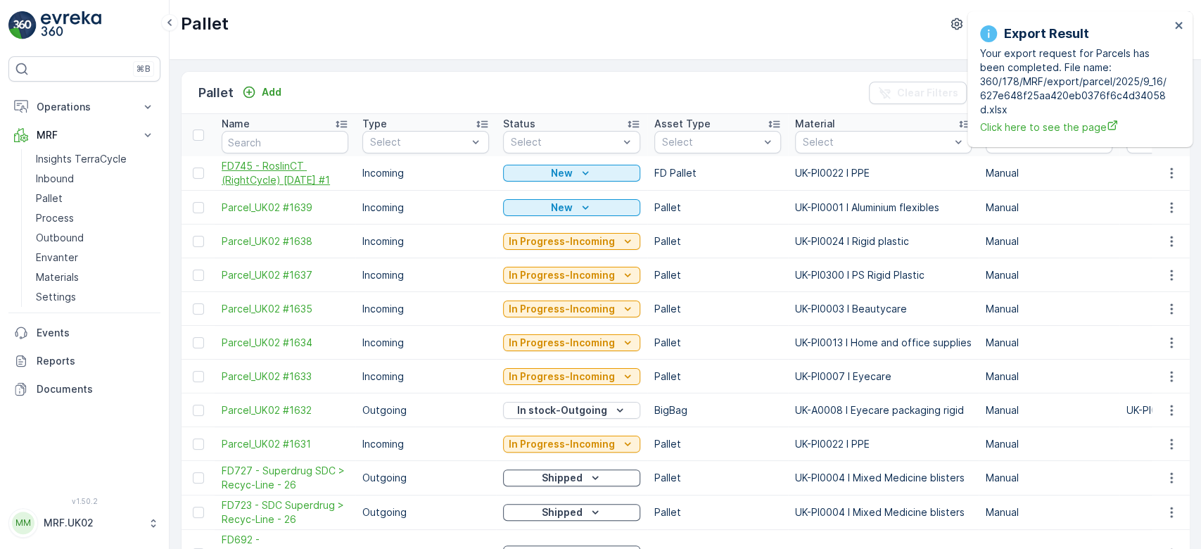
click at [309, 169] on span "FD745 - RoslinCT (RightCycle) [DATE] #1" at bounding box center [285, 173] width 127 height 28
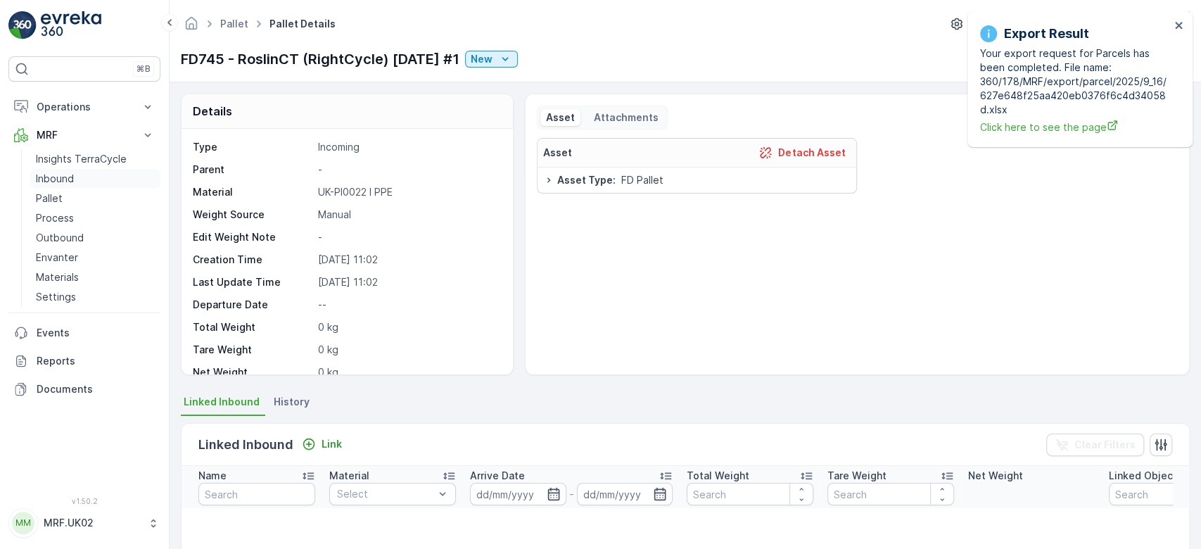
click at [65, 172] on p "Inbound" at bounding box center [55, 179] width 38 height 14
